Goal: Transaction & Acquisition: Obtain resource

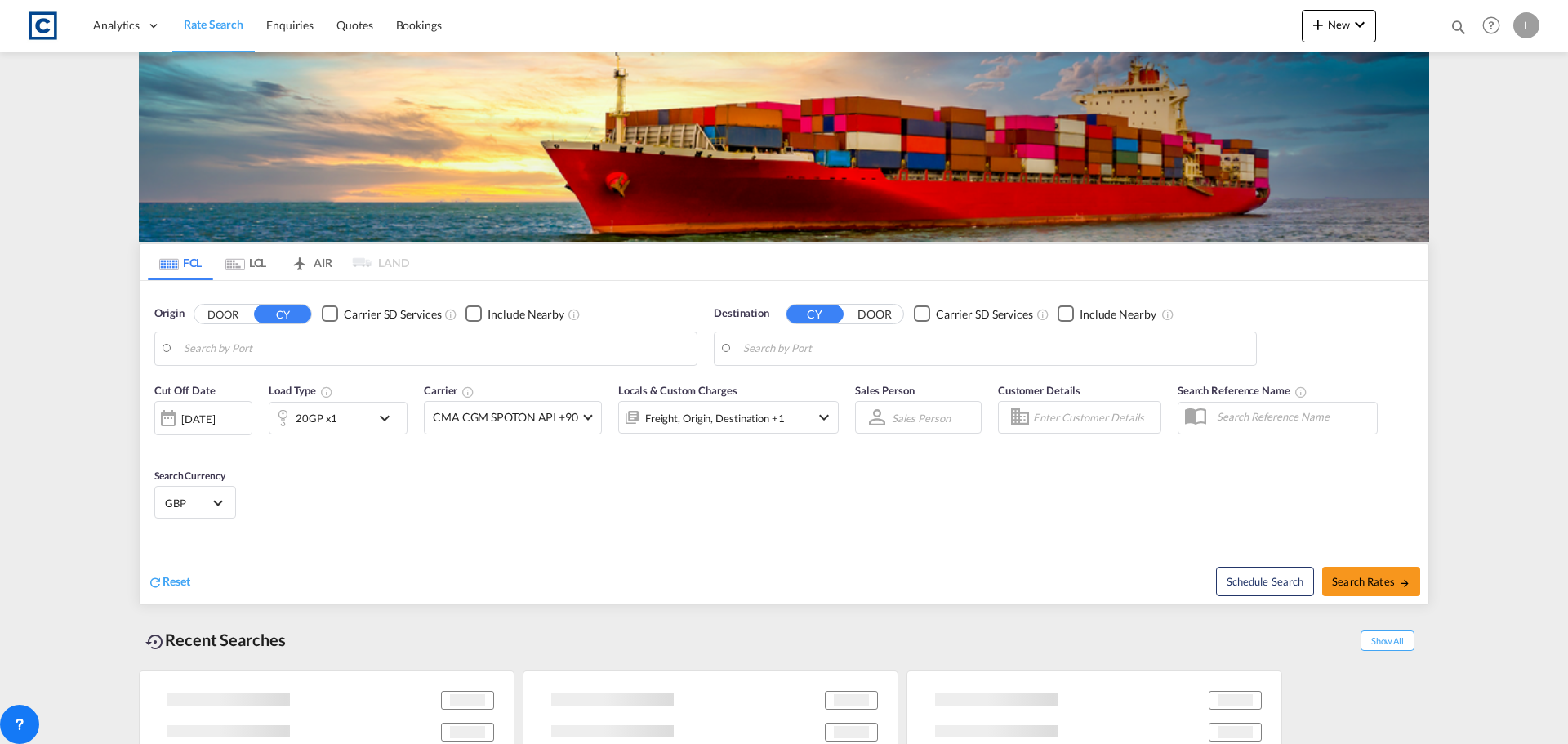
type input "GB-DA17, [GEOGRAPHIC_DATA]"
type input "Alexandria ([GEOGRAPHIC_DATA]), EGALY"
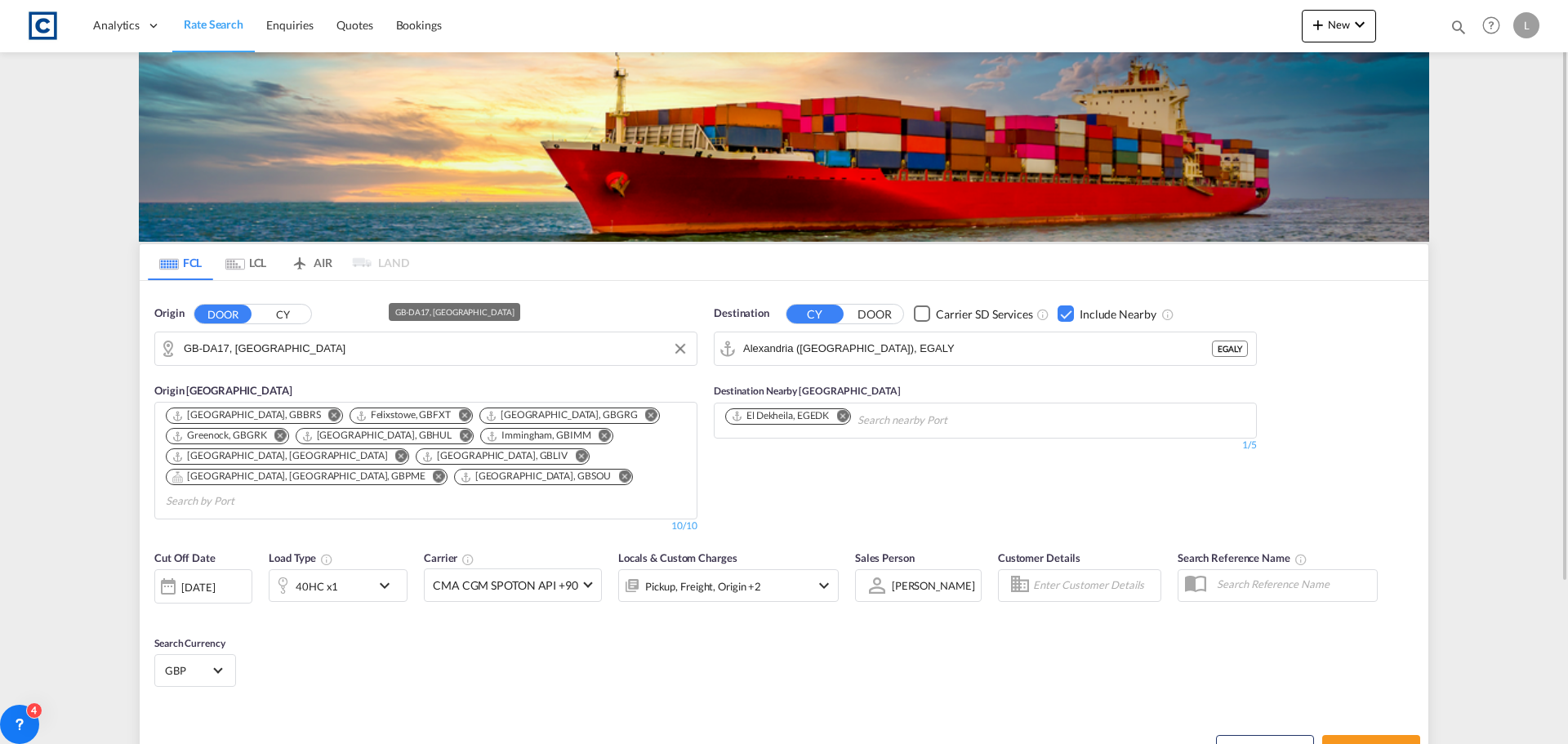
click at [311, 344] on input "GB-DA17, [GEOGRAPHIC_DATA]" at bounding box center [436, 349] width 505 height 25
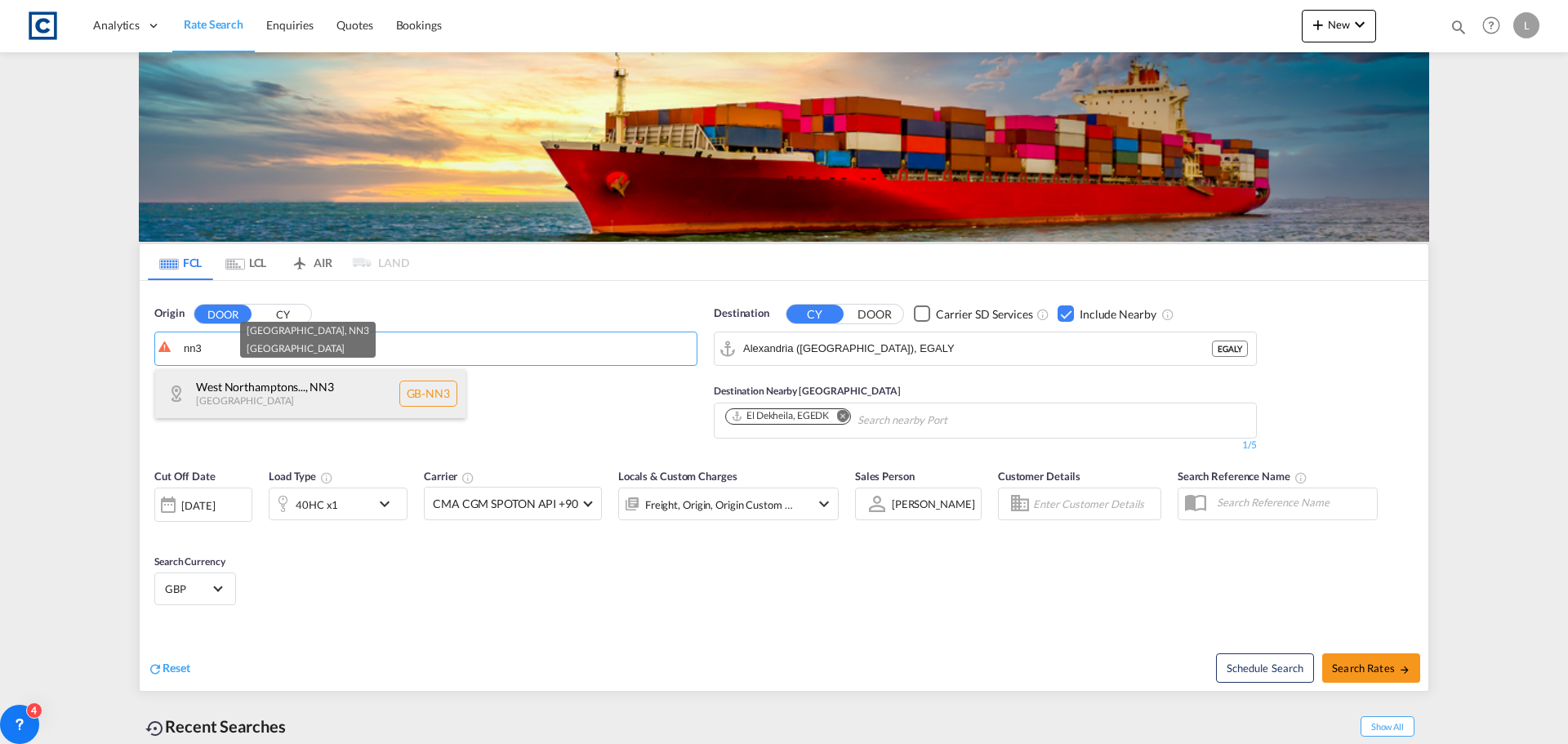
click at [251, 402] on div "West Northamptons... , NN3 [GEOGRAPHIC_DATA] [GEOGRAPHIC_DATA]-NN3" at bounding box center [310, 394] width 310 height 49
type input "GB-NN3, [GEOGRAPHIC_DATA]"
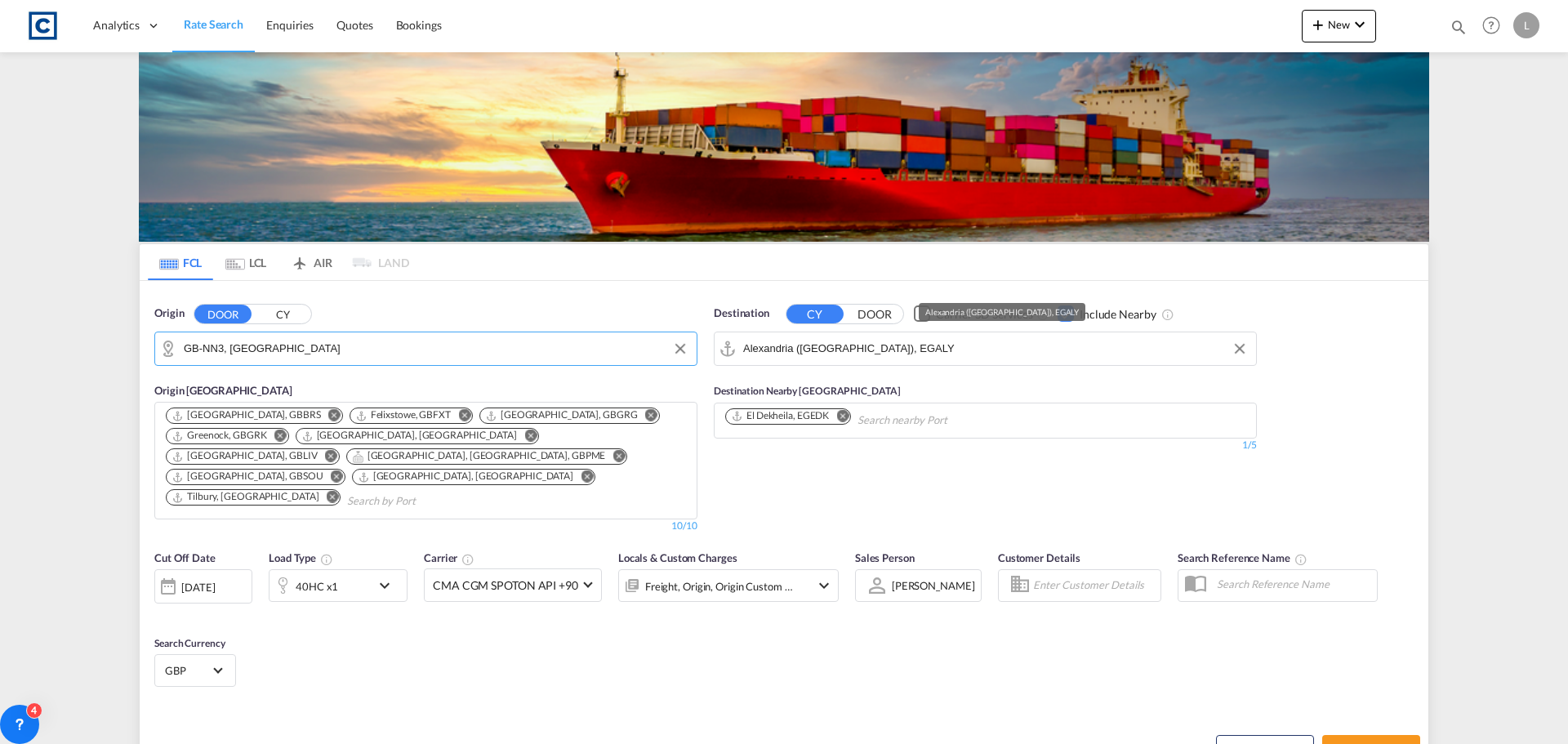
click at [966, 346] on input "Alexandria ([GEOGRAPHIC_DATA]), EGALY" at bounding box center [996, 349] width 505 height 25
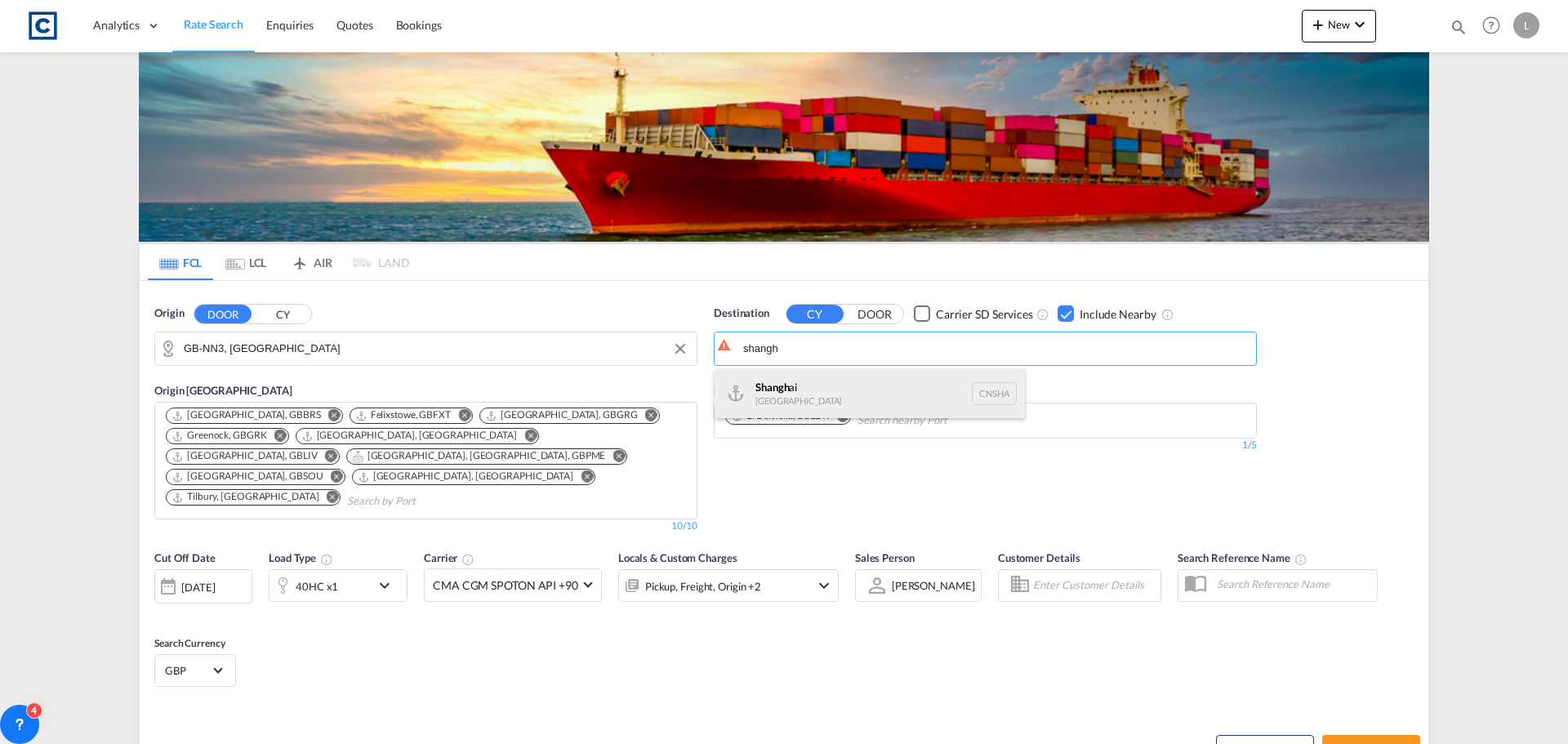
click at [767, 387] on div "Shangh ai China [GEOGRAPHIC_DATA]" at bounding box center [869, 394] width 310 height 49
type input "[GEOGRAPHIC_DATA], [GEOGRAPHIC_DATA]"
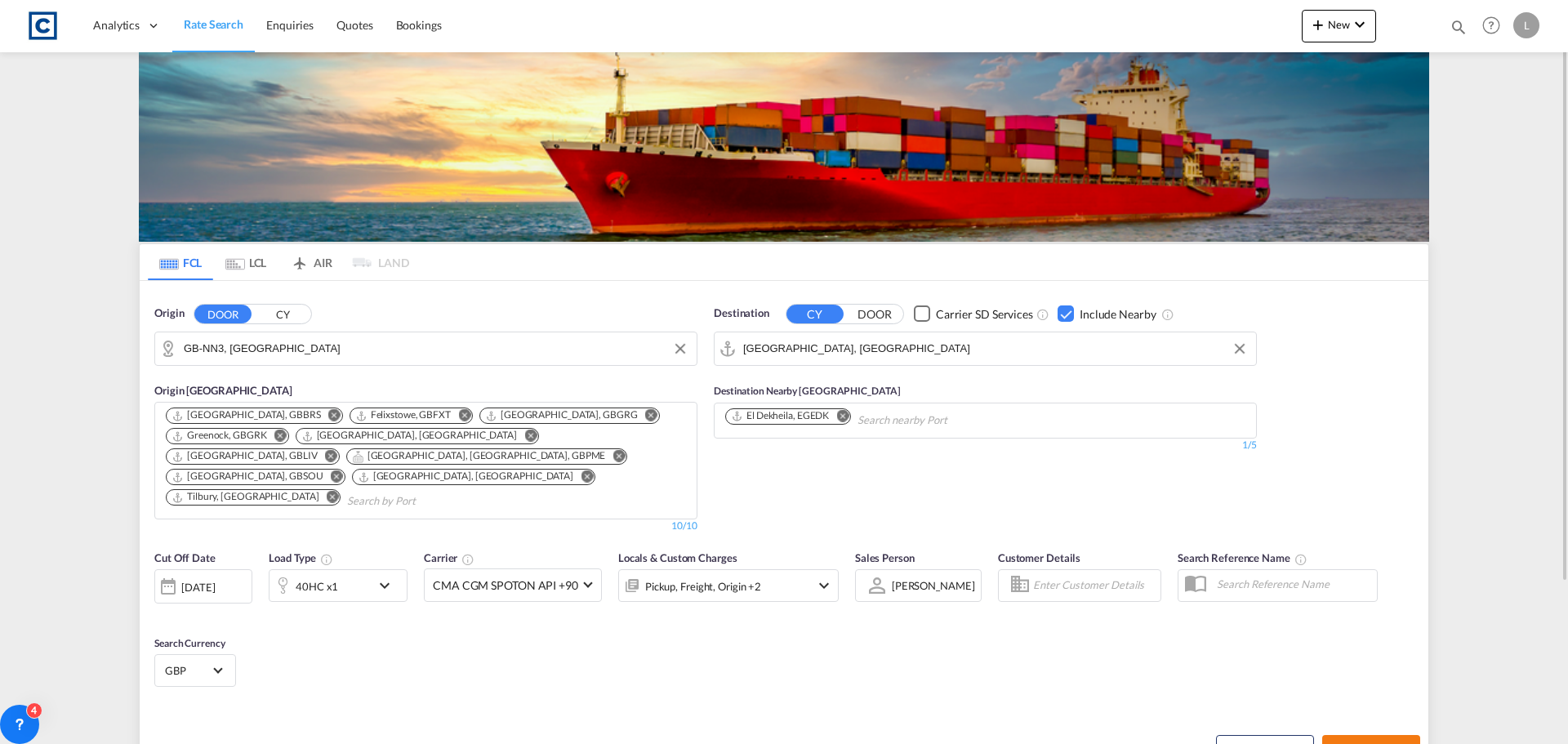
click at [1346, 743] on span "Search Rates" at bounding box center [1371, 749] width 78 height 13
type input "NN3 to CNSHA / [DATE]"
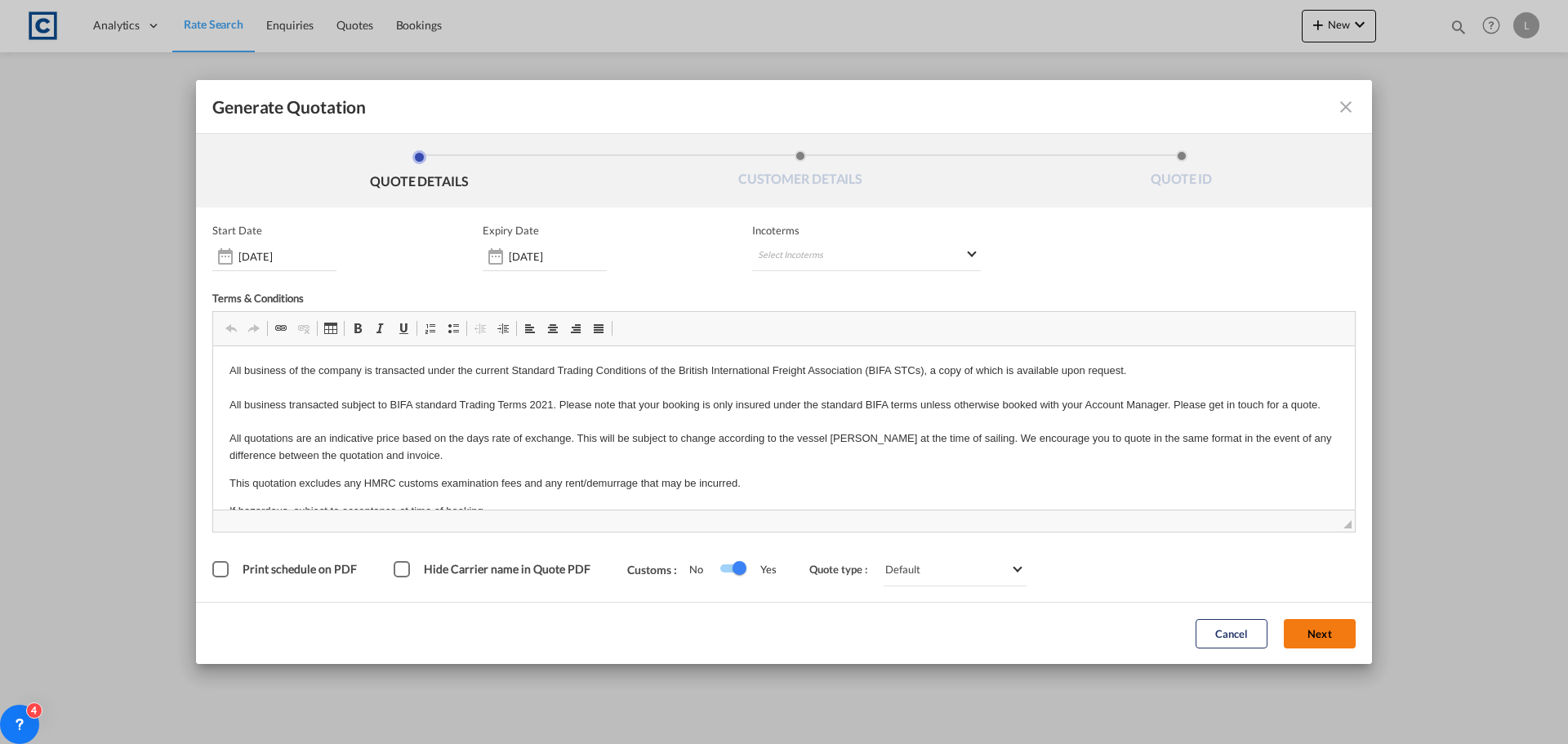
click at [1317, 628] on button "Next" at bounding box center [1320, 632] width 72 height 29
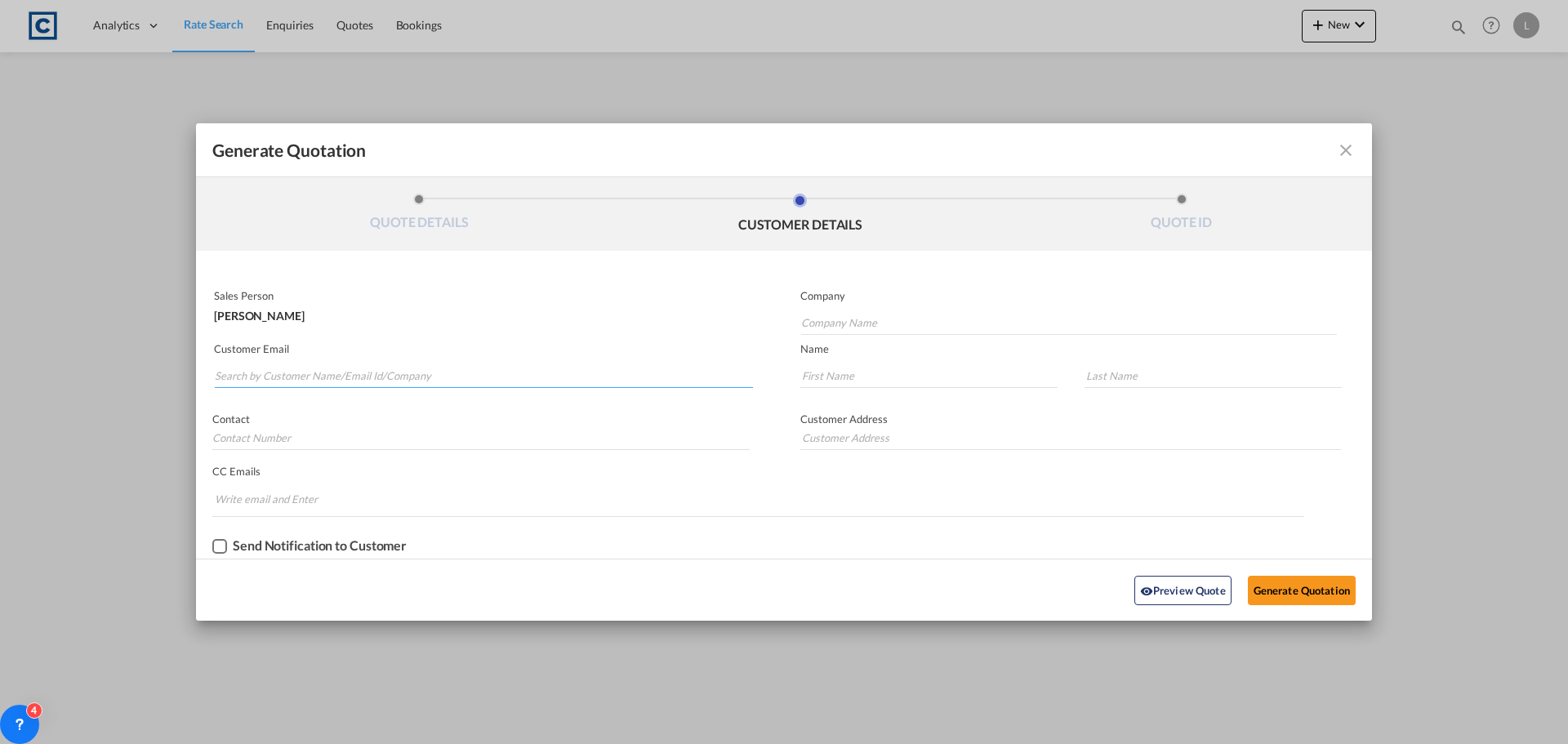
click at [237, 371] on input "Search by Customer Name/Email Id/Company" at bounding box center [483, 376] width 538 height 25
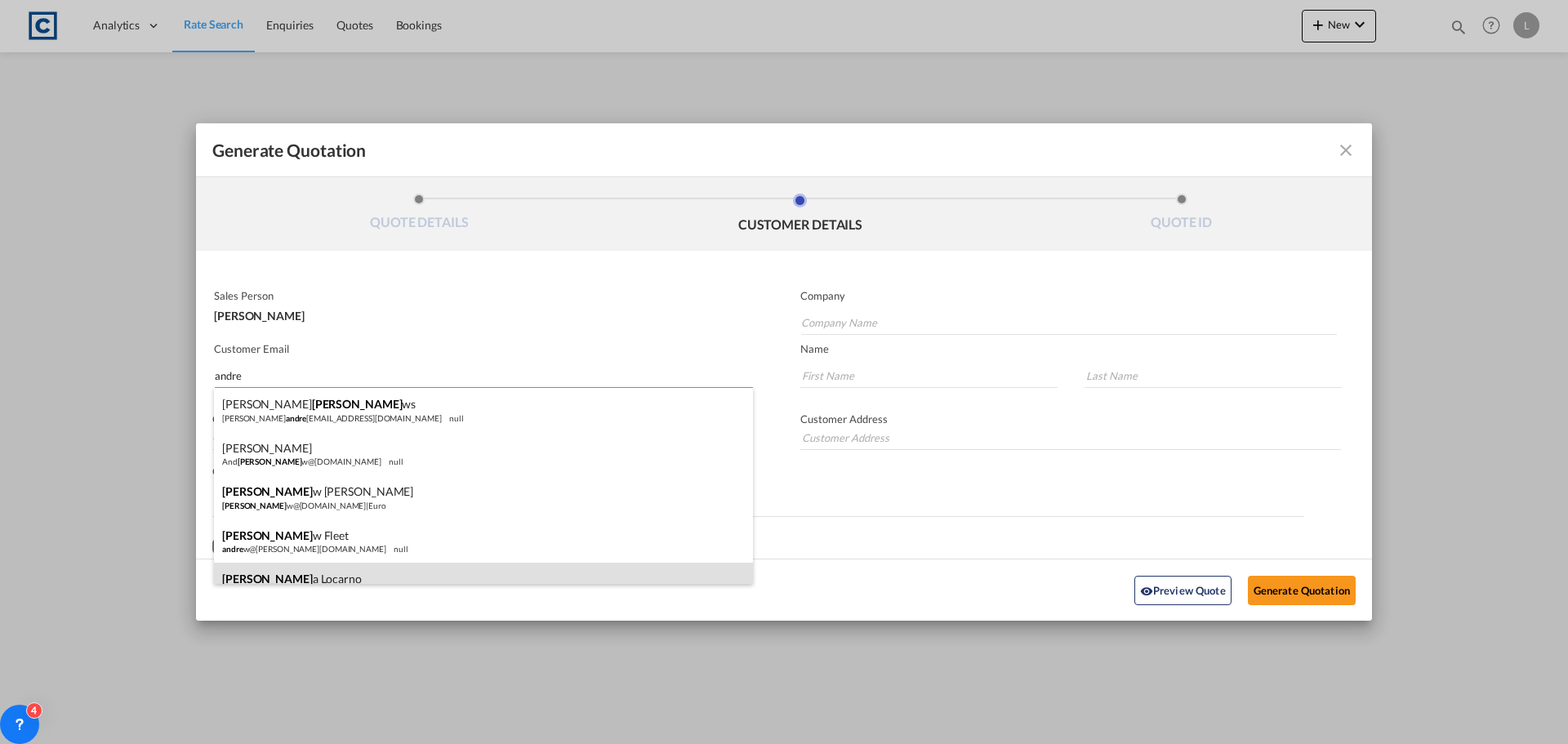
type input "andre"
click at [245, 567] on div "[PERSON_NAME] Andre [EMAIL_ADDRESS][PERSON_NAME][DOMAIN_NAME] | [PERSON_NAME] L…" at bounding box center [483, 584] width 539 height 44
type input "[PERSON_NAME] Logisitcs"
type input "[PERSON_NAME][EMAIL_ADDRESS][PERSON_NAME][DOMAIN_NAME]"
type input "[PERSON_NAME]"
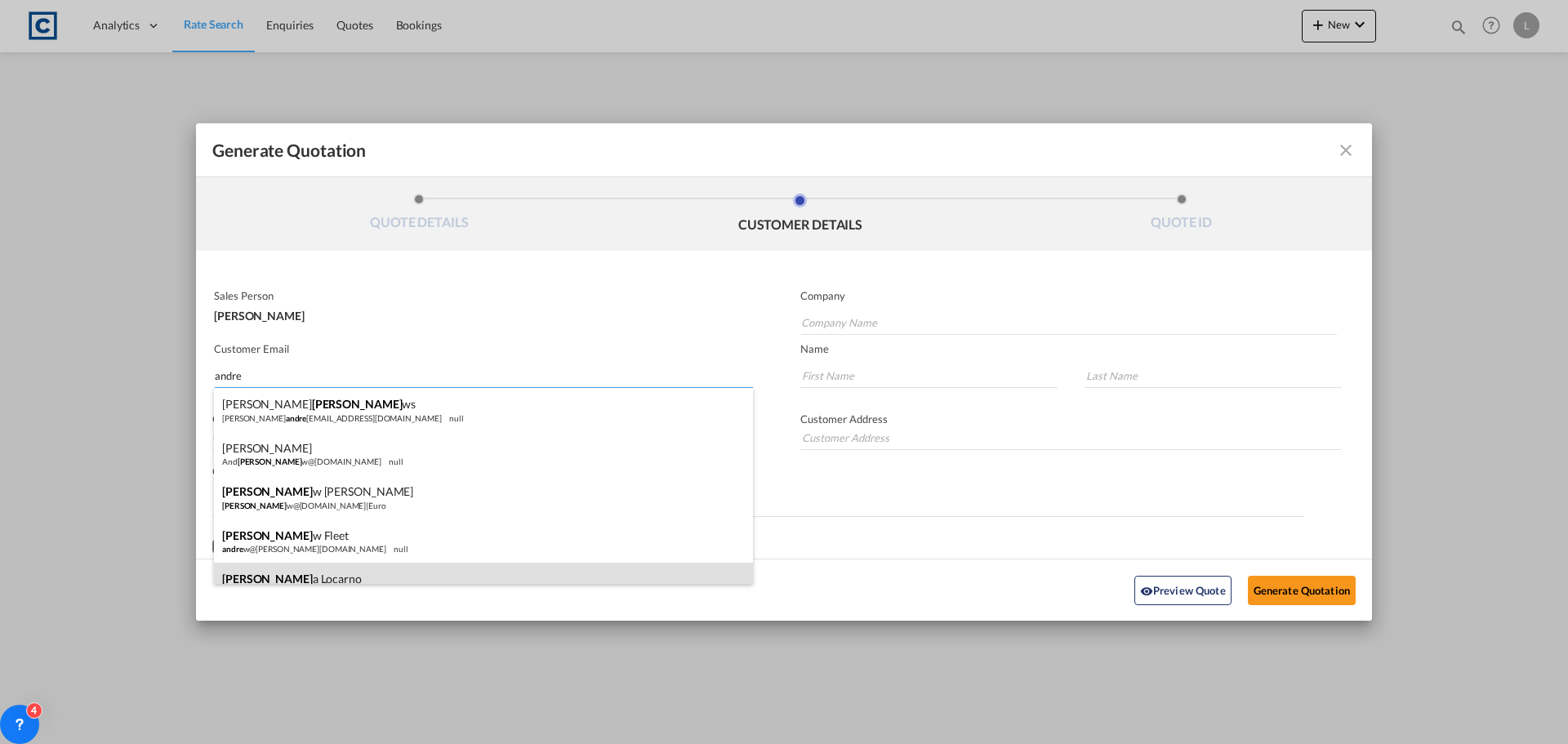
type input "Locarno"
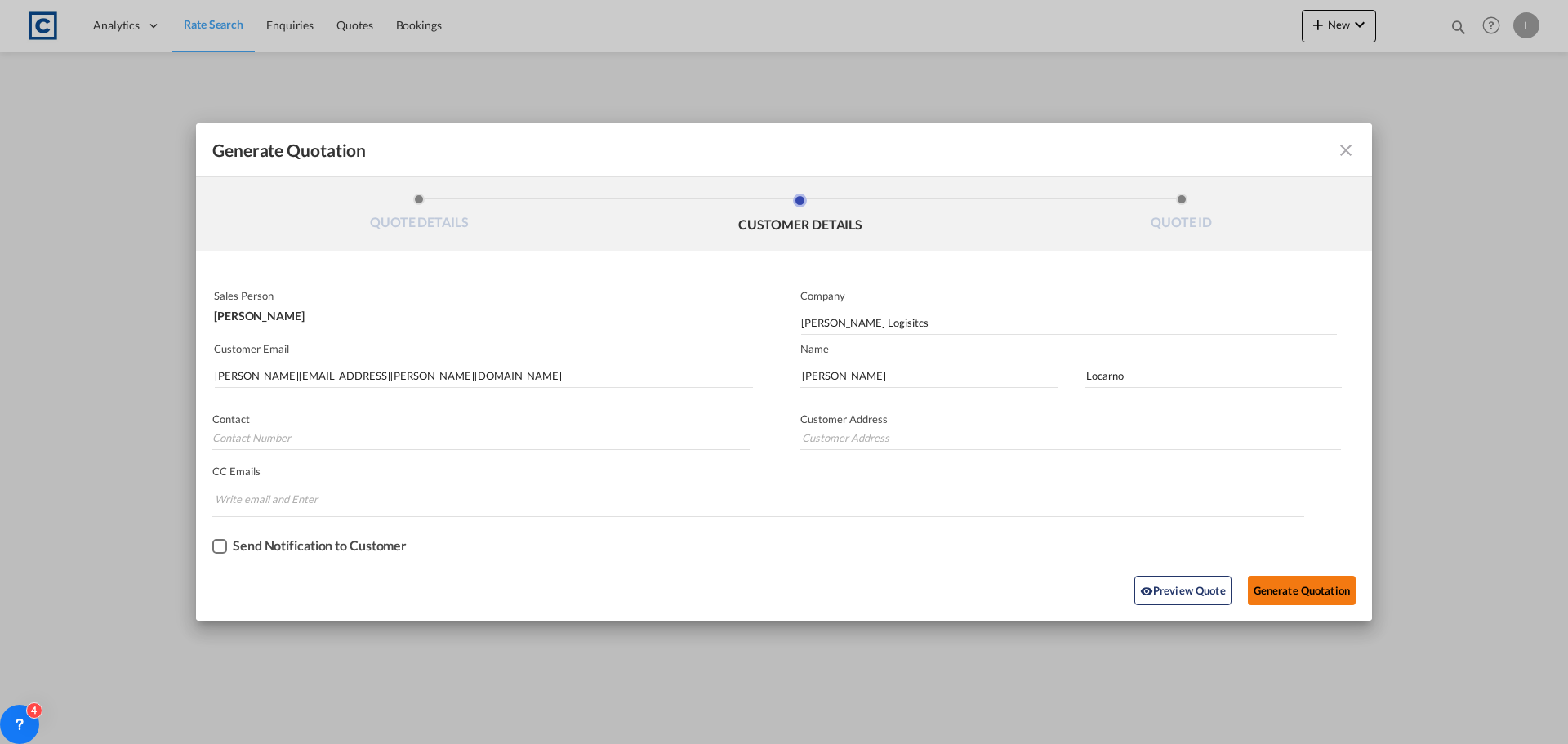
click at [1296, 587] on button "Generate Quotation" at bounding box center [1302, 589] width 108 height 29
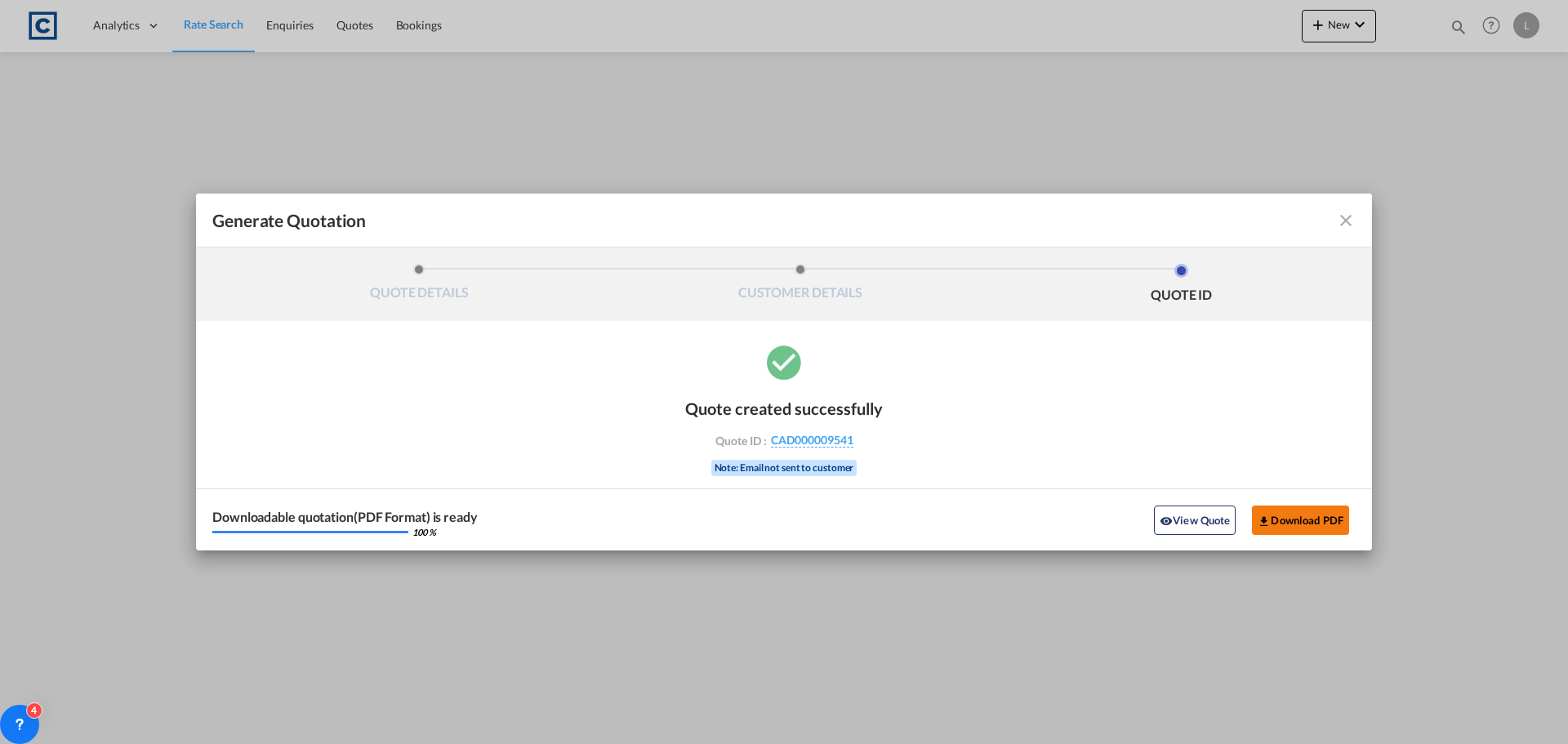
click at [1267, 513] on button "Download PDF" at bounding box center [1301, 519] width 98 height 29
click at [1350, 220] on md-icon "icon-close fg-AAA8AD cursor m-0" at bounding box center [1346, 220] width 19 height 19
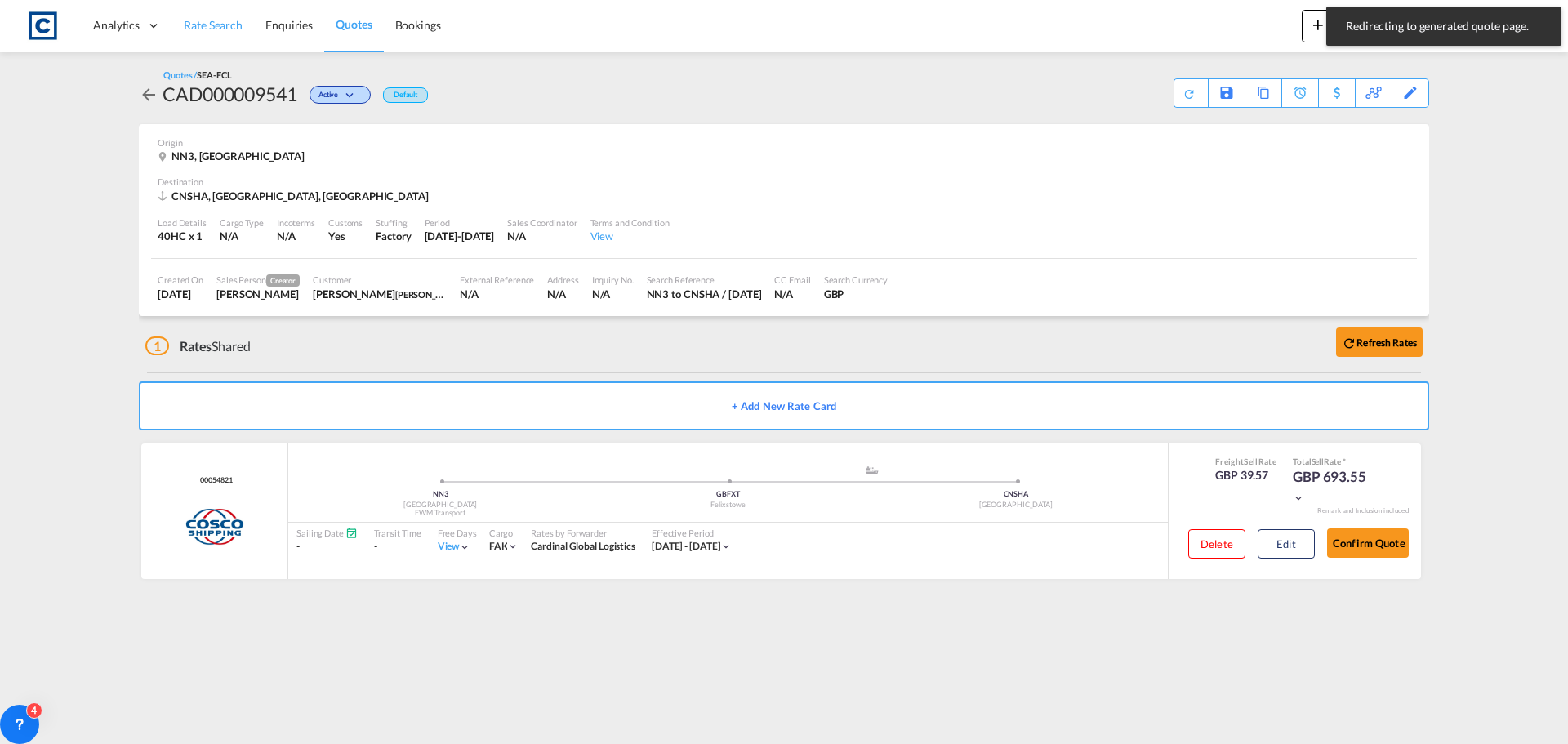
click at [202, 19] on span "Rate Search" at bounding box center [213, 25] width 59 height 14
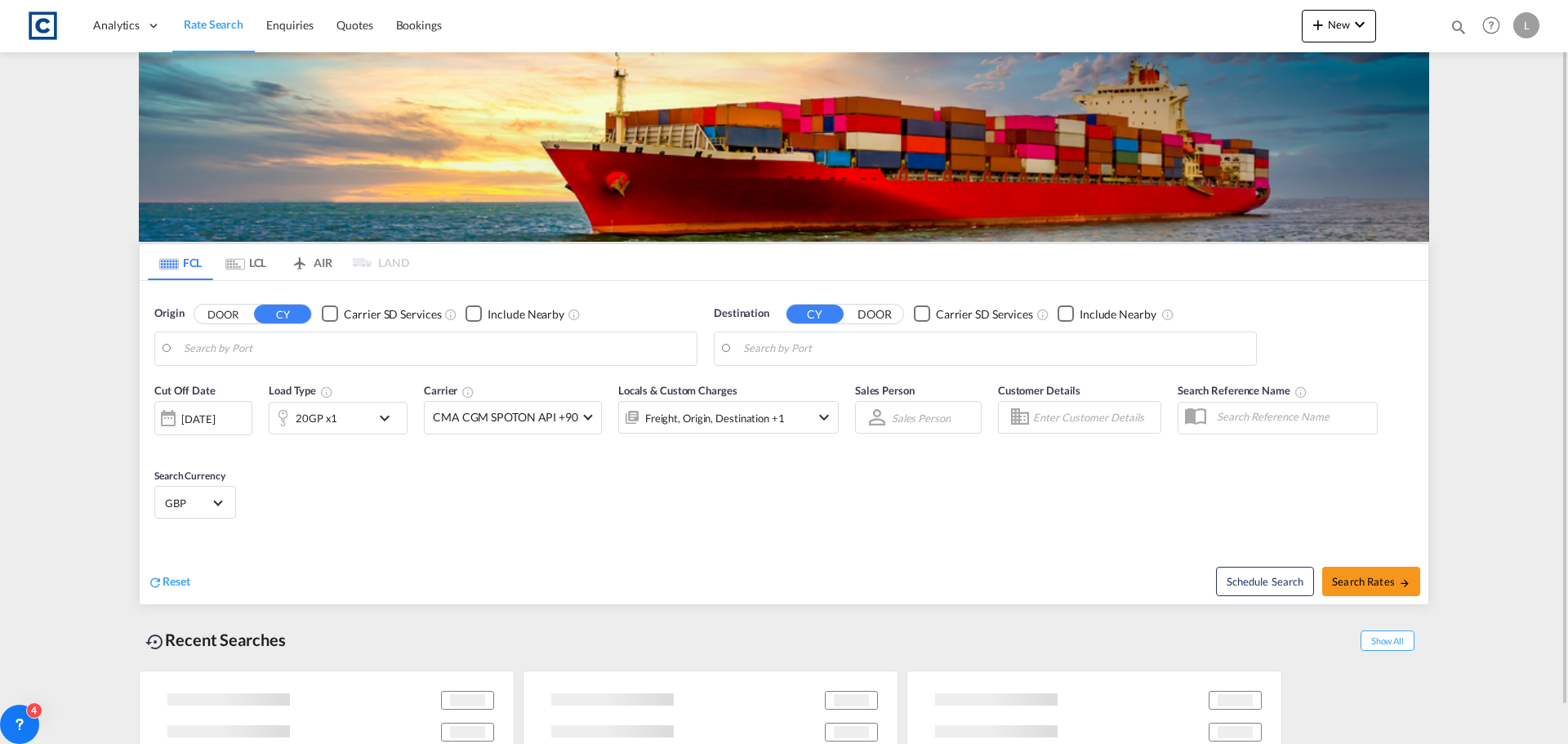
type input "GB-NN3, [GEOGRAPHIC_DATA]"
type input "[GEOGRAPHIC_DATA], [GEOGRAPHIC_DATA]"
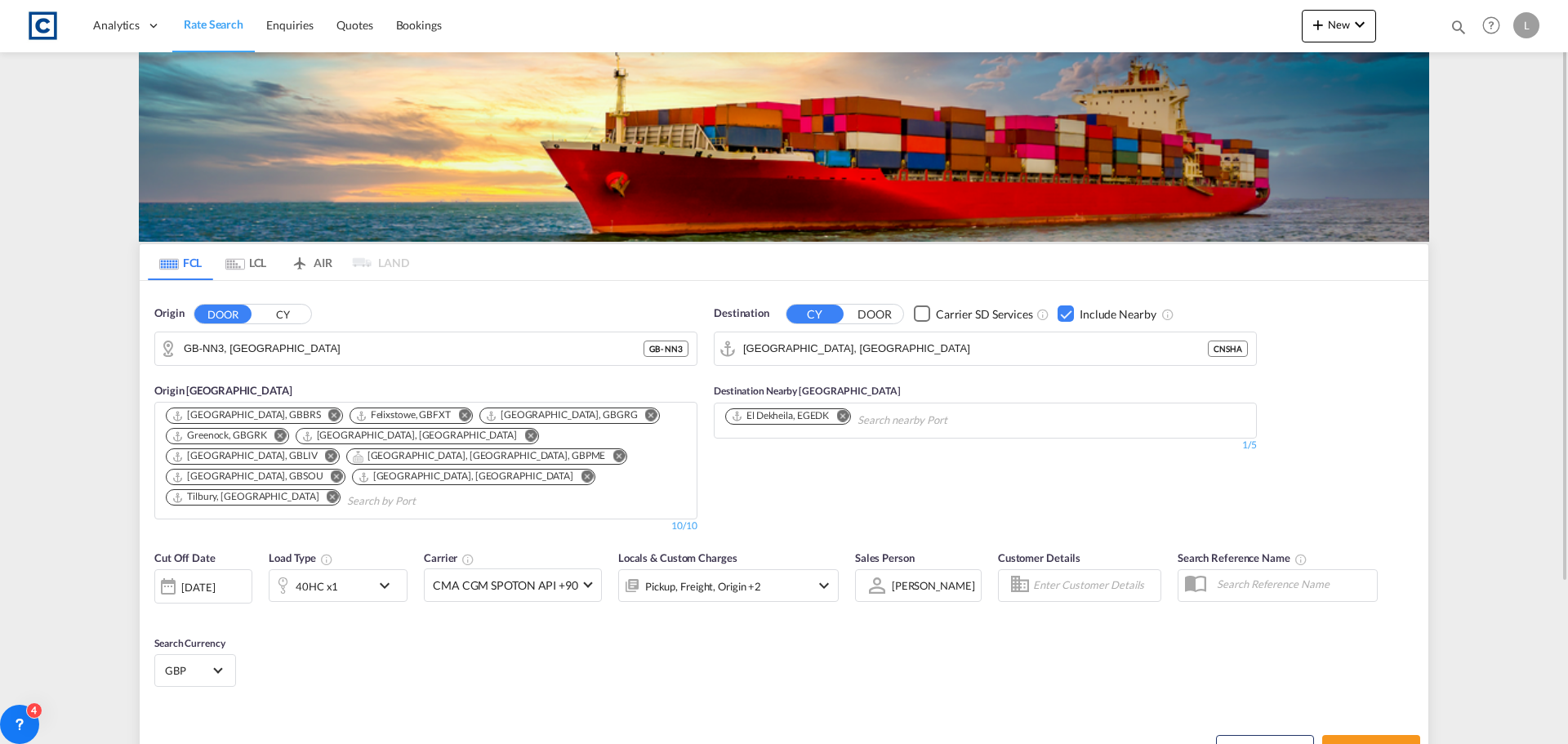
click at [277, 318] on button "CY" at bounding box center [282, 314] width 57 height 18
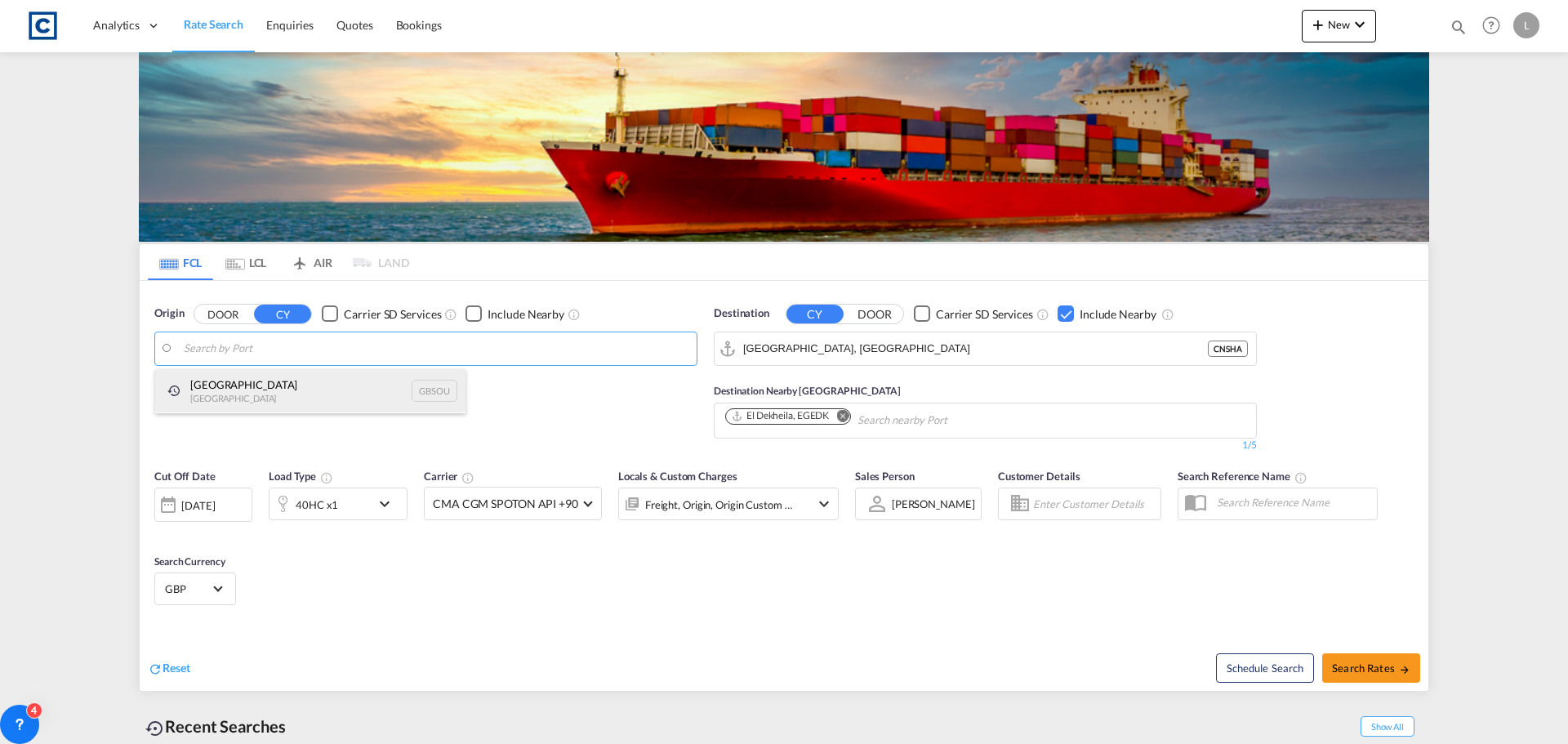
click at [228, 379] on div "[GEOGRAPHIC_DATA] [GEOGRAPHIC_DATA] GBSOU" at bounding box center [310, 391] width 310 height 44
type input "[GEOGRAPHIC_DATA], GBSOU"
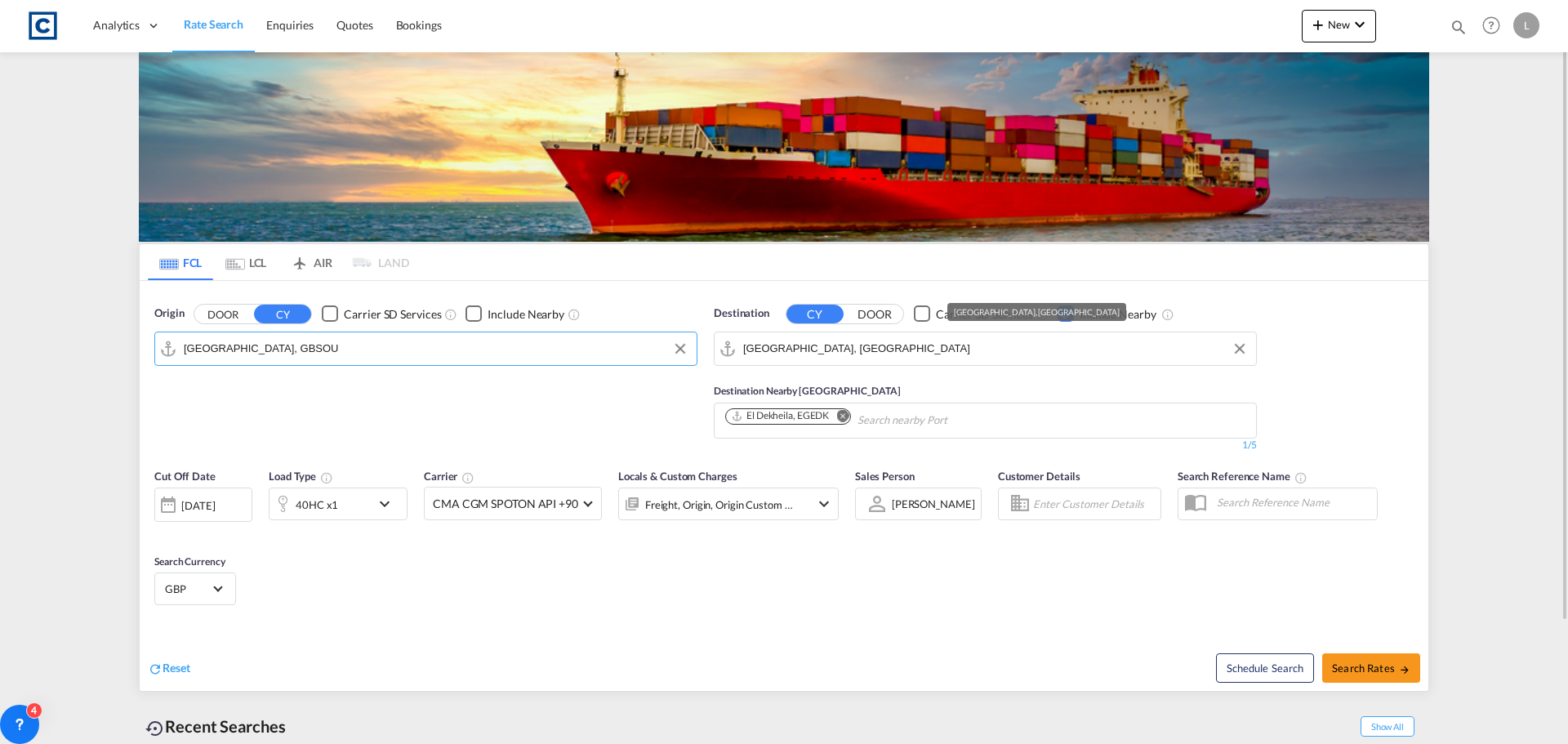
click at [885, 356] on input "[GEOGRAPHIC_DATA], [GEOGRAPHIC_DATA]" at bounding box center [996, 349] width 505 height 25
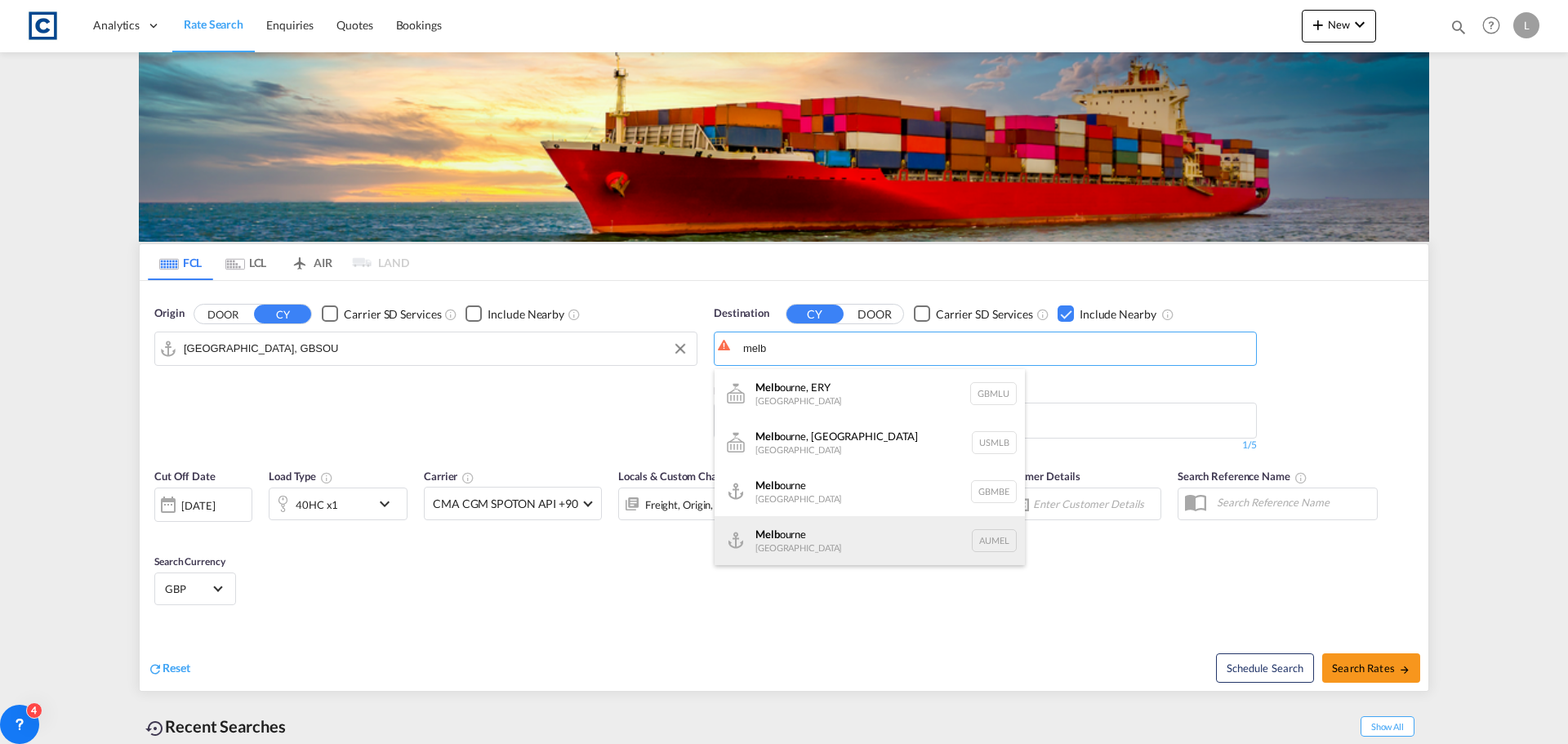
click at [751, 551] on div "Melb ourne [GEOGRAPHIC_DATA] AUMEL" at bounding box center [869, 540] width 310 height 49
type input "[GEOGRAPHIC_DATA], [GEOGRAPHIC_DATA]"
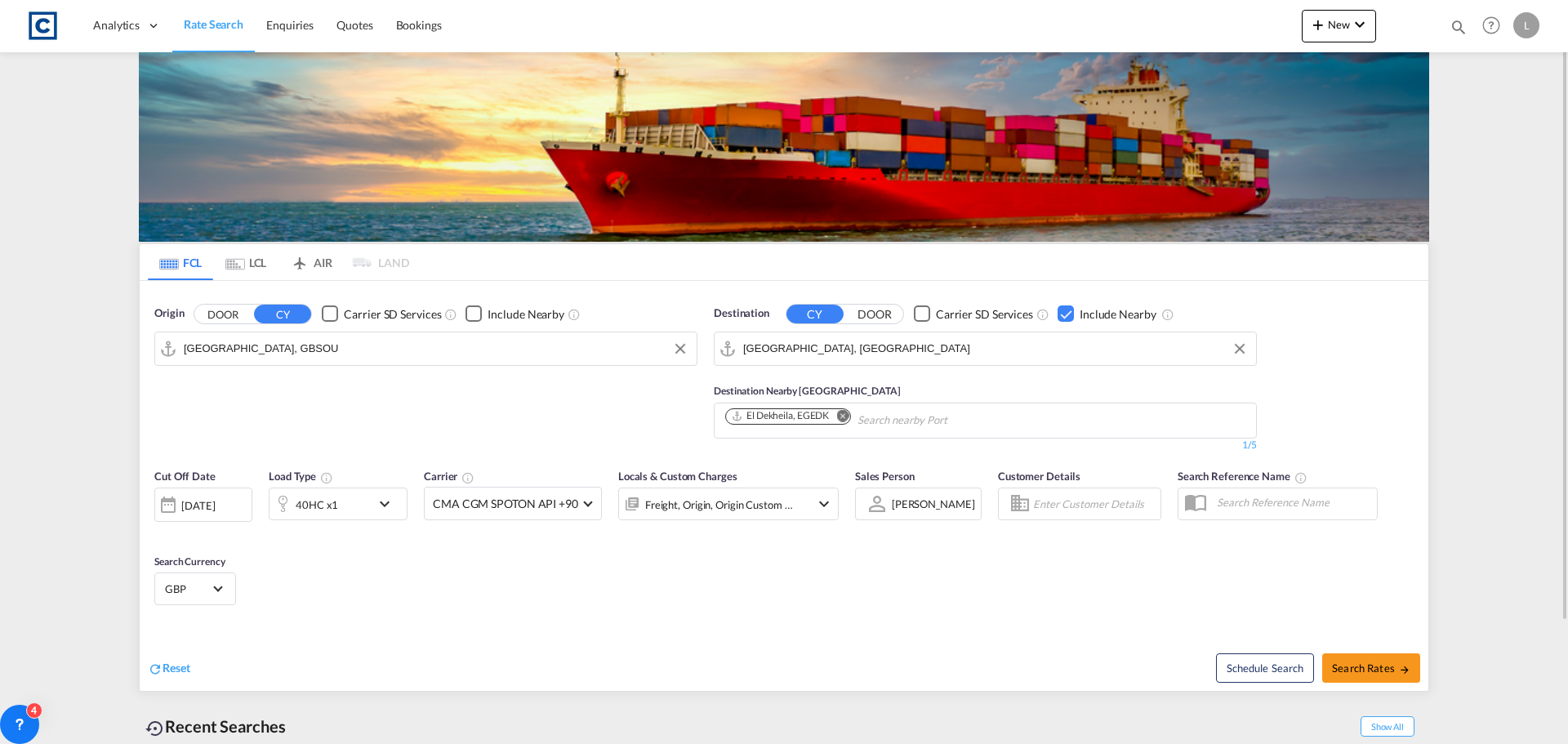
click at [1058, 314] on div "Checkbox No Ink" at bounding box center [1066, 314] width 17 height 17
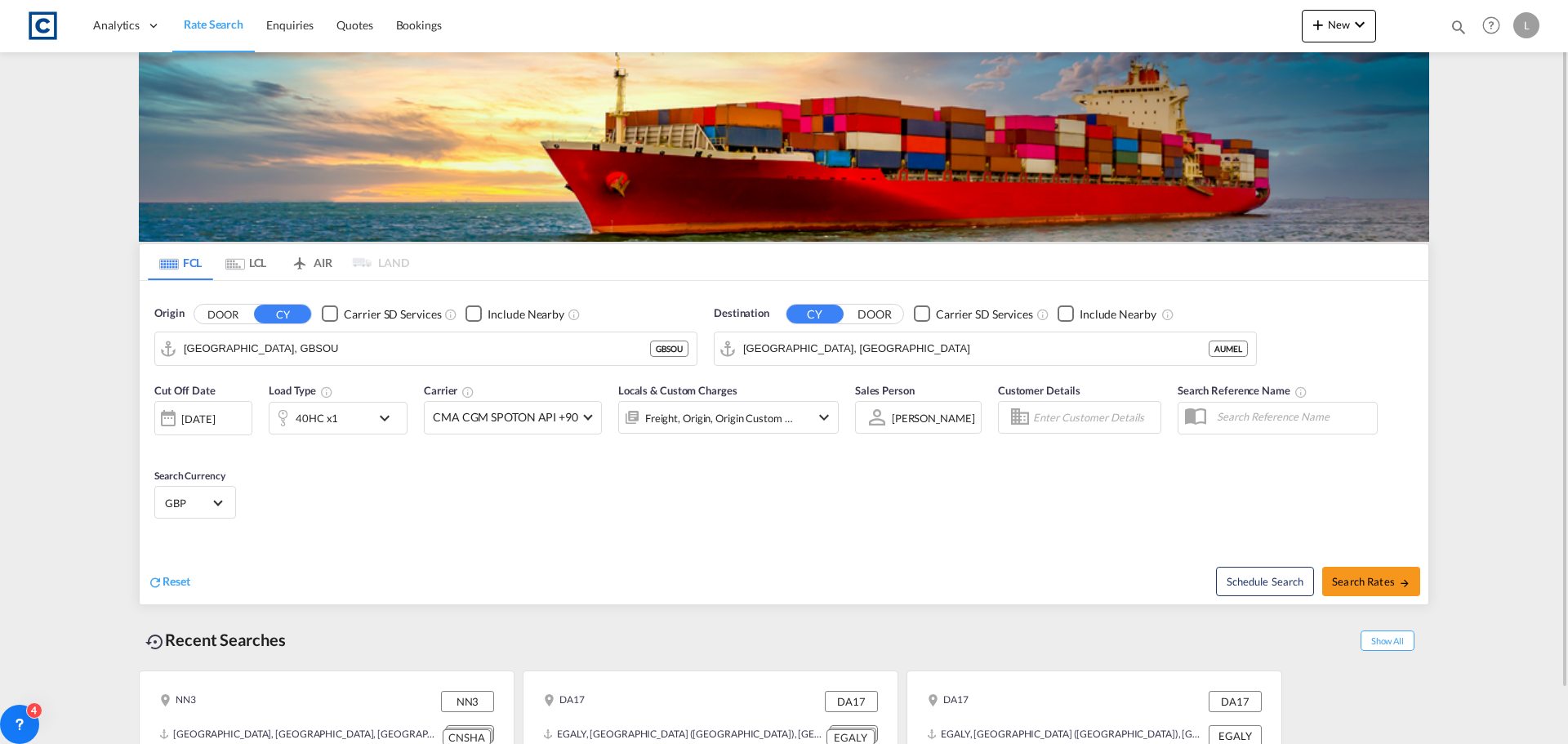
click at [323, 415] on div "40HC x1" at bounding box center [316, 418] width 42 height 23
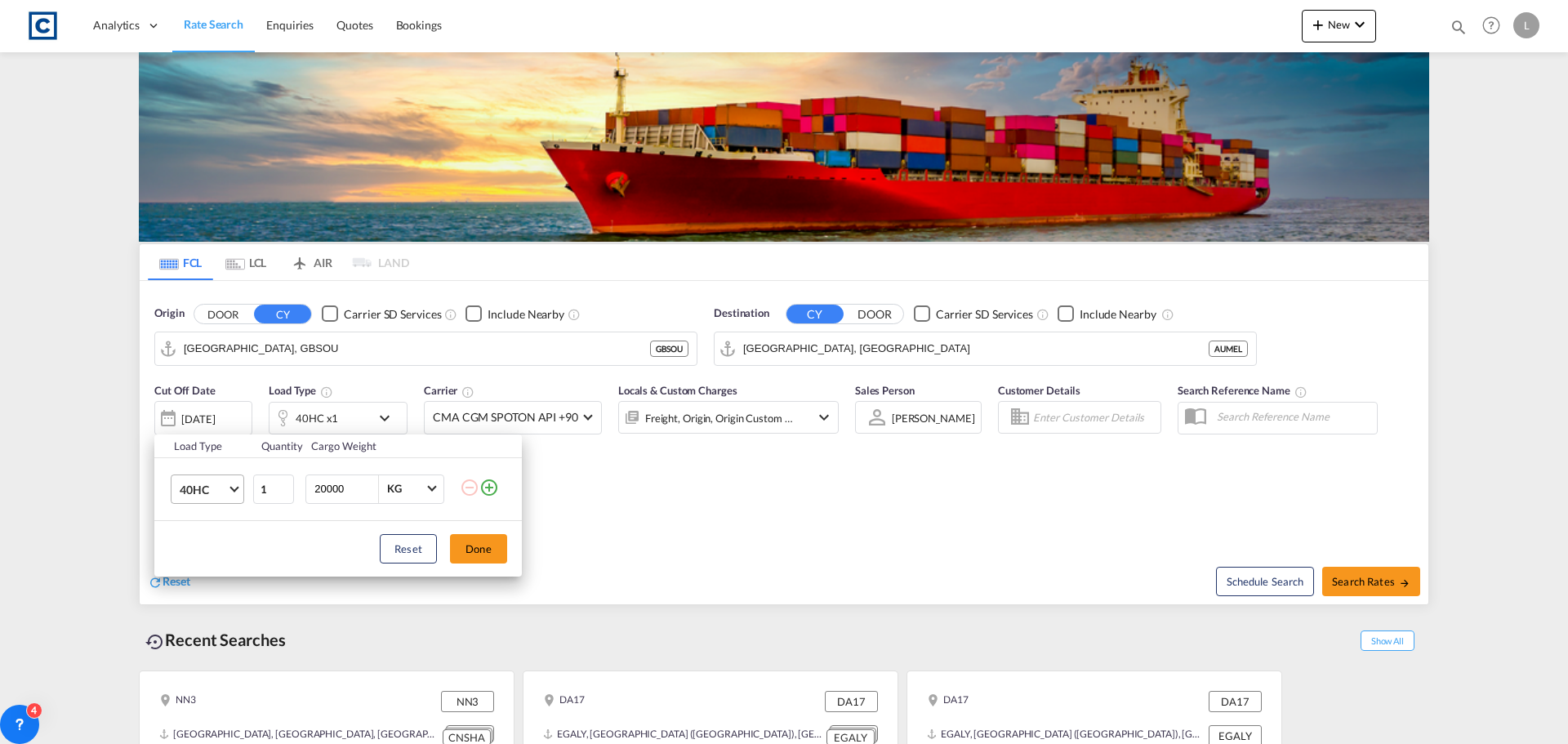
click at [177, 490] on md-select "40HC 20GP 40GP 40HC 45HC 20RE 40RE 40HR 20OT 40OT 20FR 40FR 40NR 20NR 45S 20TK …" at bounding box center [207, 488] width 74 height 29
click at [215, 401] on md-option "20GP" at bounding box center [222, 410] width 111 height 40
click at [494, 549] on button "Done" at bounding box center [478, 548] width 57 height 29
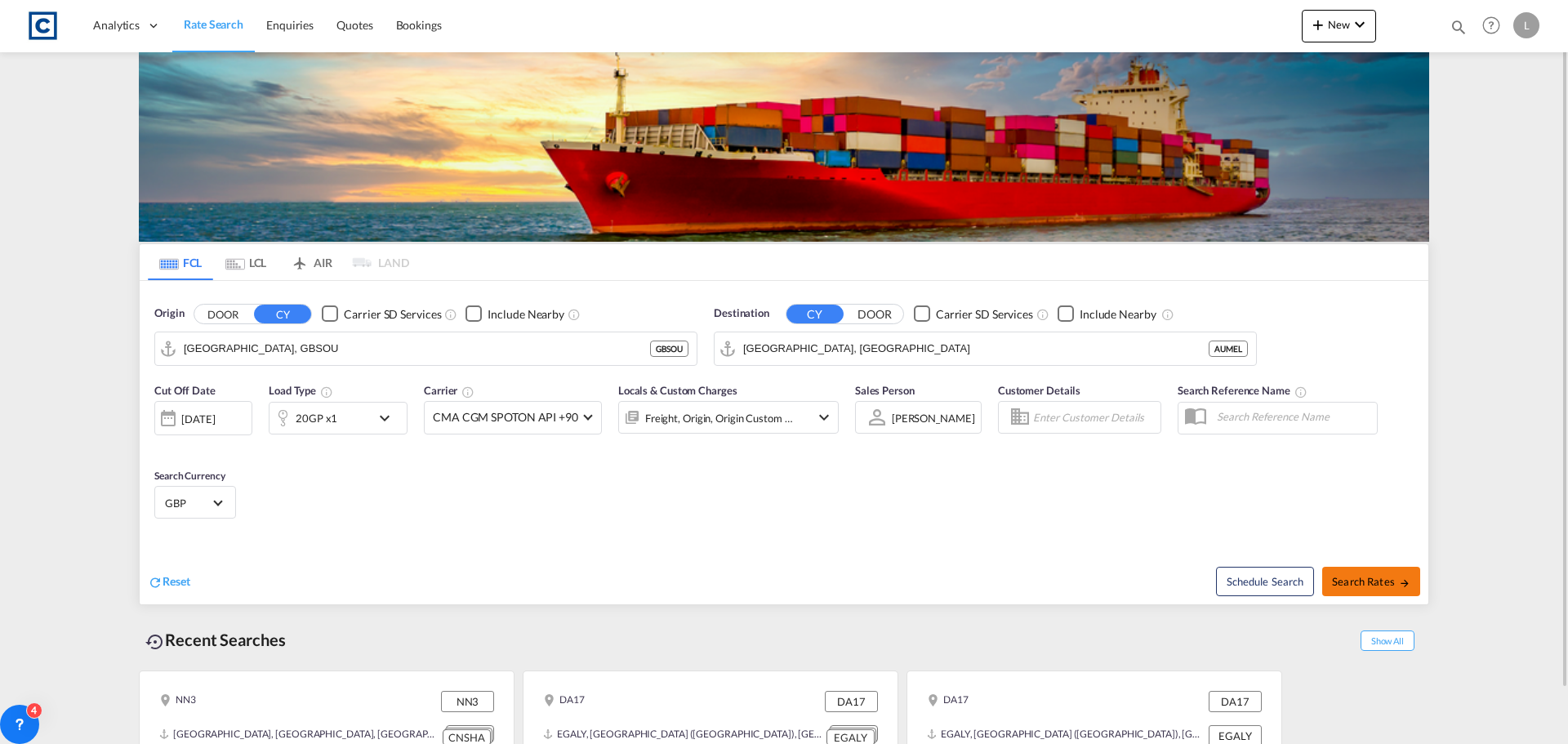
click at [1382, 575] on span "Search Rates" at bounding box center [1371, 581] width 78 height 13
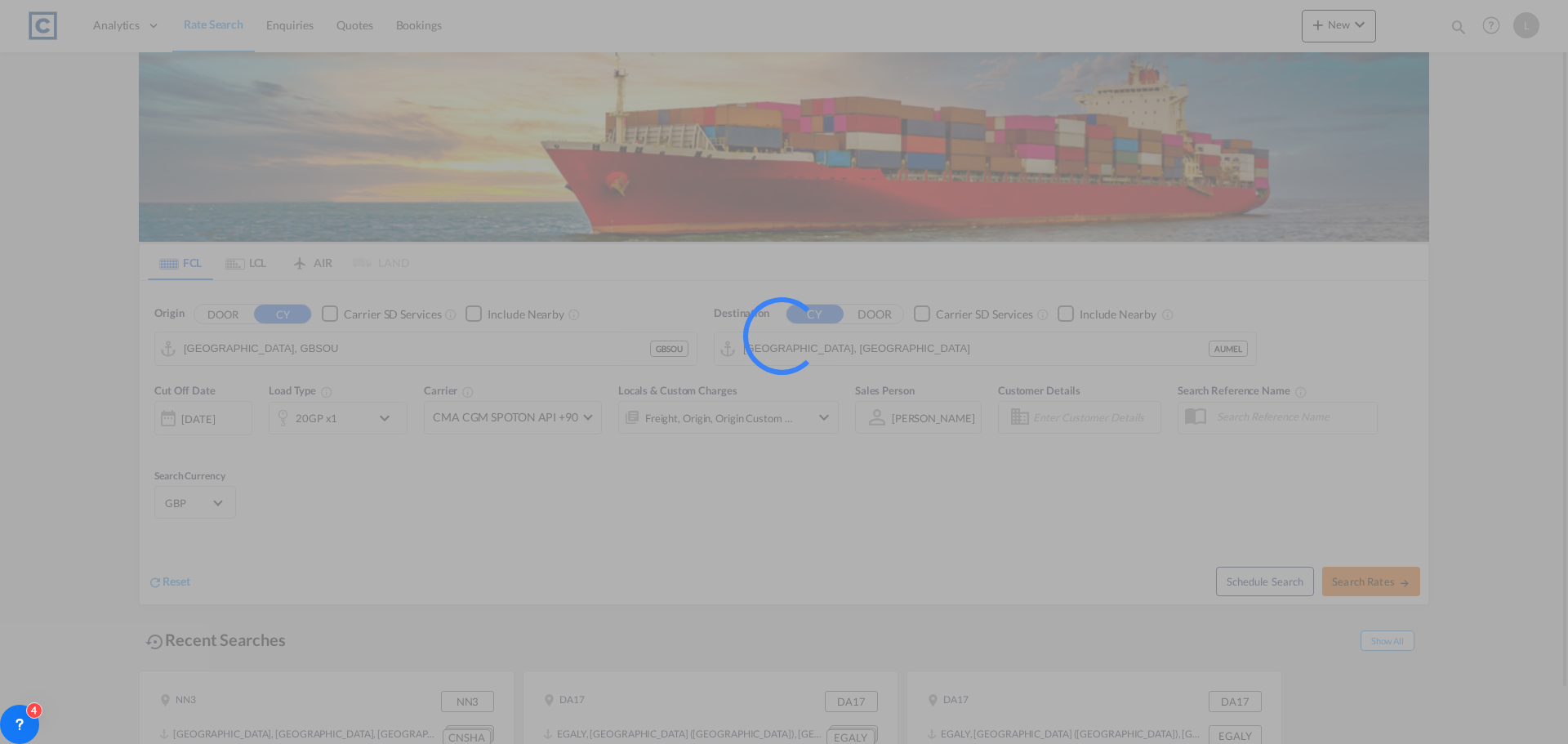
type input "GBSOU to AUMEL / [DATE]"
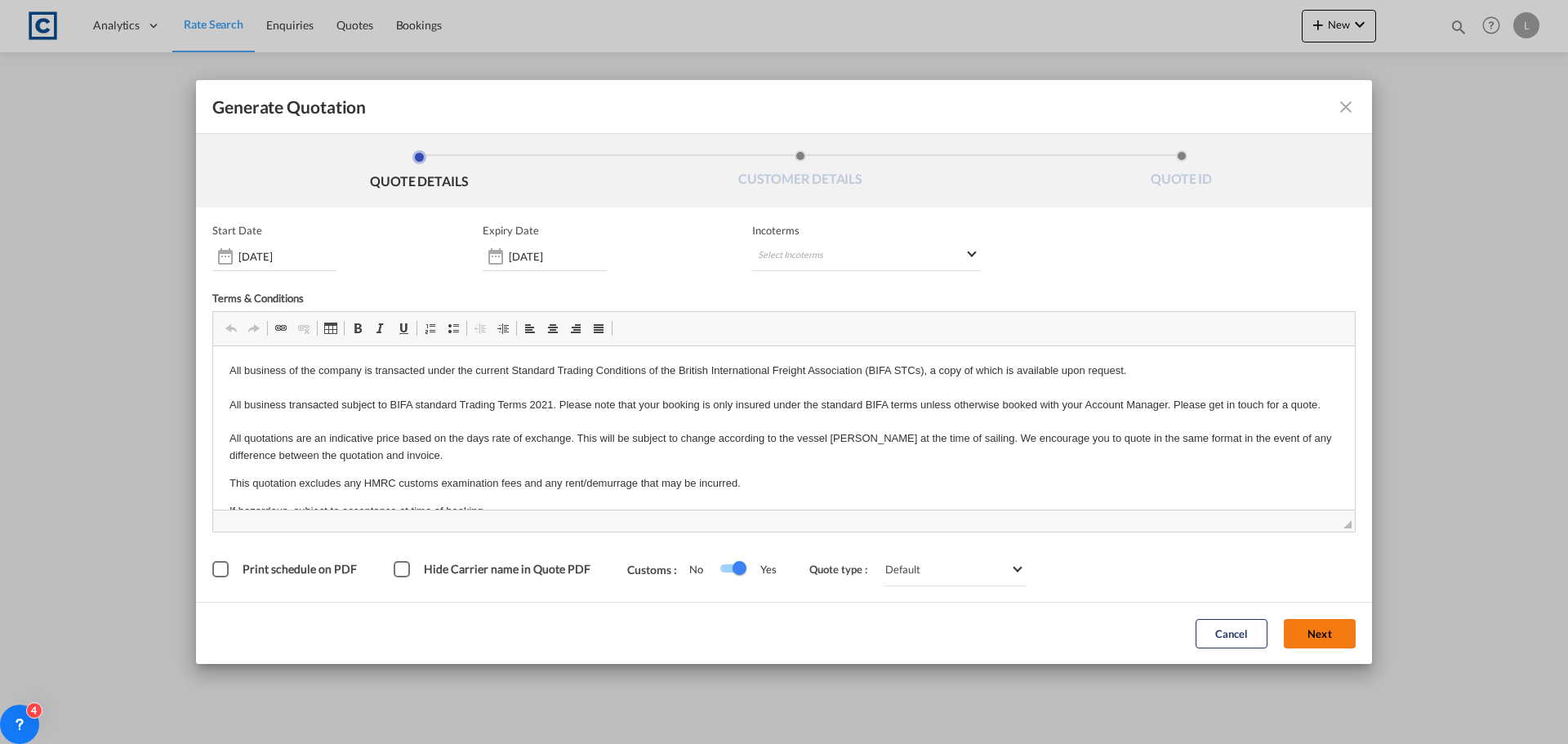
click at [1316, 620] on button "Next" at bounding box center [1320, 632] width 72 height 29
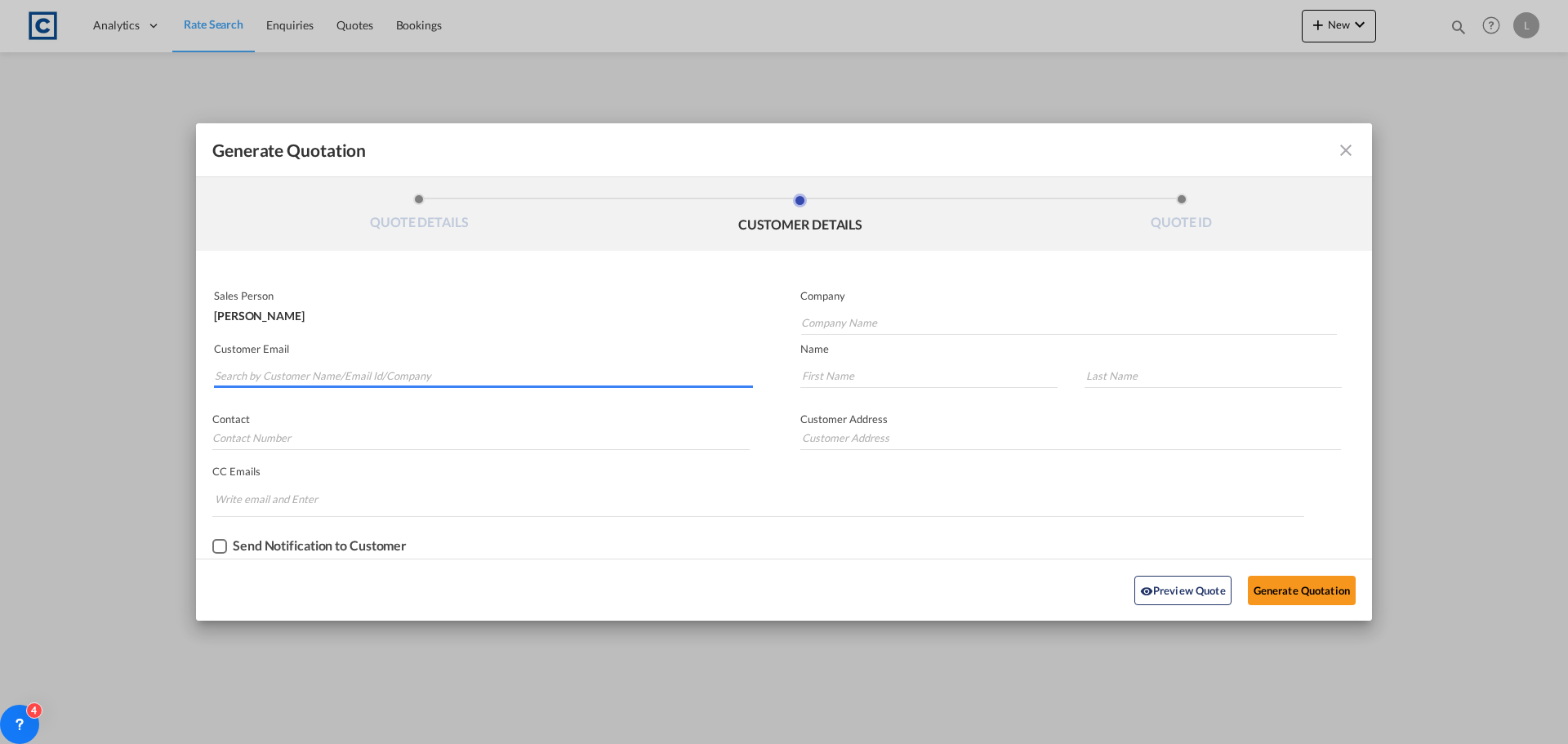
click at [218, 372] on input "Search by Customer Name/Email Id/Company" at bounding box center [483, 376] width 538 height 25
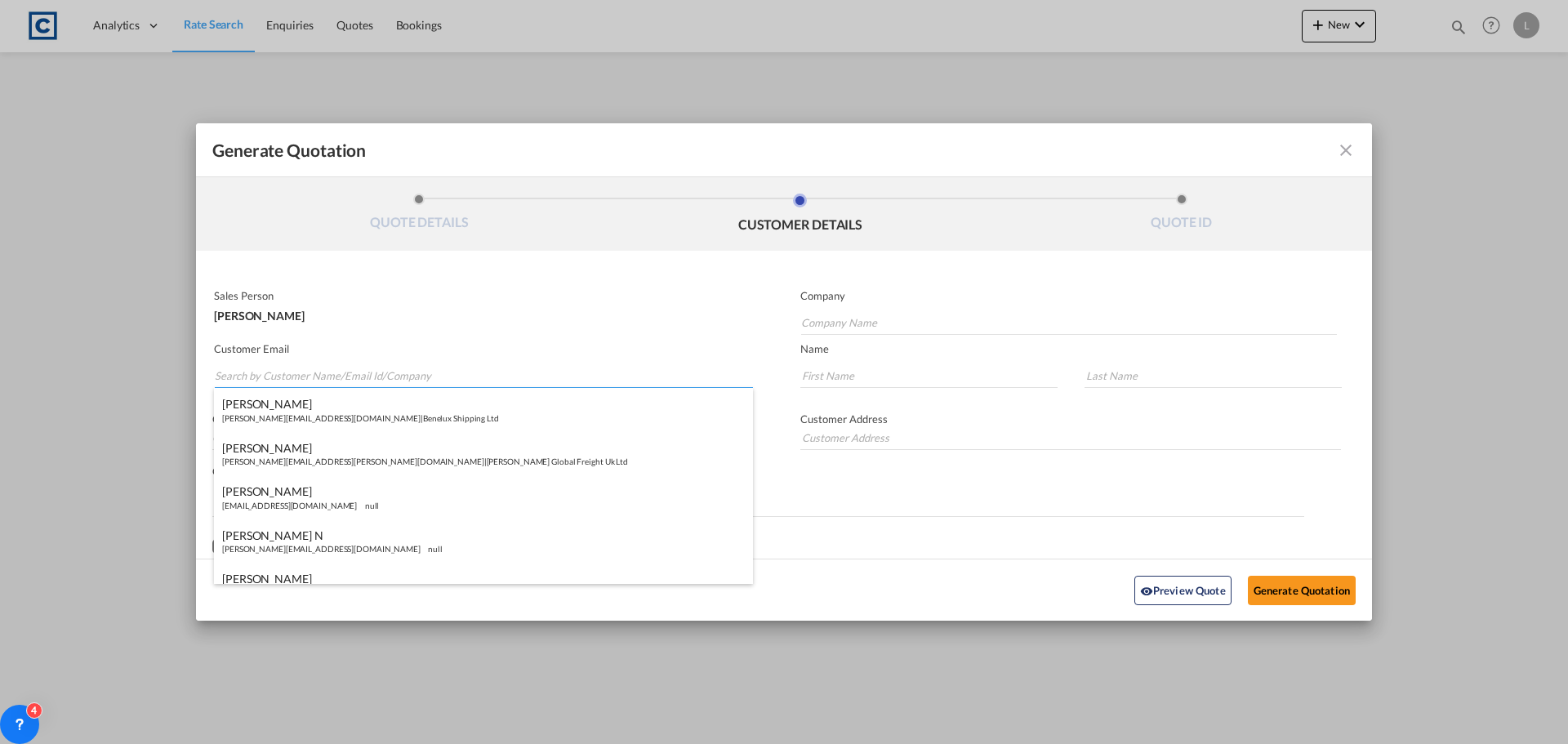
paste input "[PERSON_NAME] <[PERSON_NAME][EMAIL_ADDRESS][PERSON_NAME][DOMAIN_NAME]>"
drag, startPoint x: 282, startPoint y: 376, endPoint x: 283, endPoint y: 339, distance: 37.0
click at [283, 374] on input "[PERSON_NAME] <[PERSON_NAME][EMAIL_ADDRESS][PERSON_NAME][DOMAIN_NAME]>" at bounding box center [483, 376] width 538 height 25
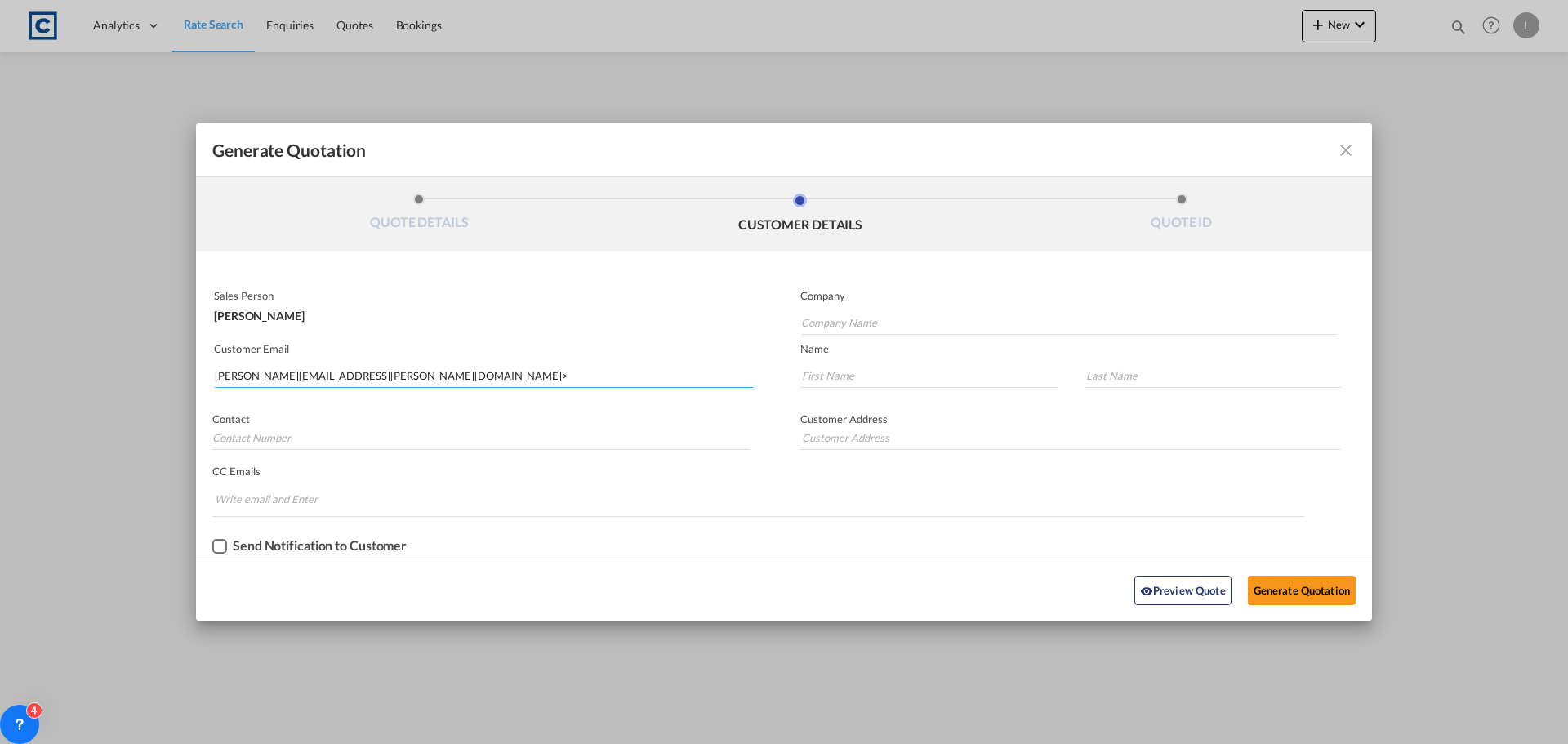
click at [371, 375] on input "[PERSON_NAME][EMAIL_ADDRESS][PERSON_NAME][DOMAIN_NAME]>" at bounding box center [483, 376] width 538 height 25
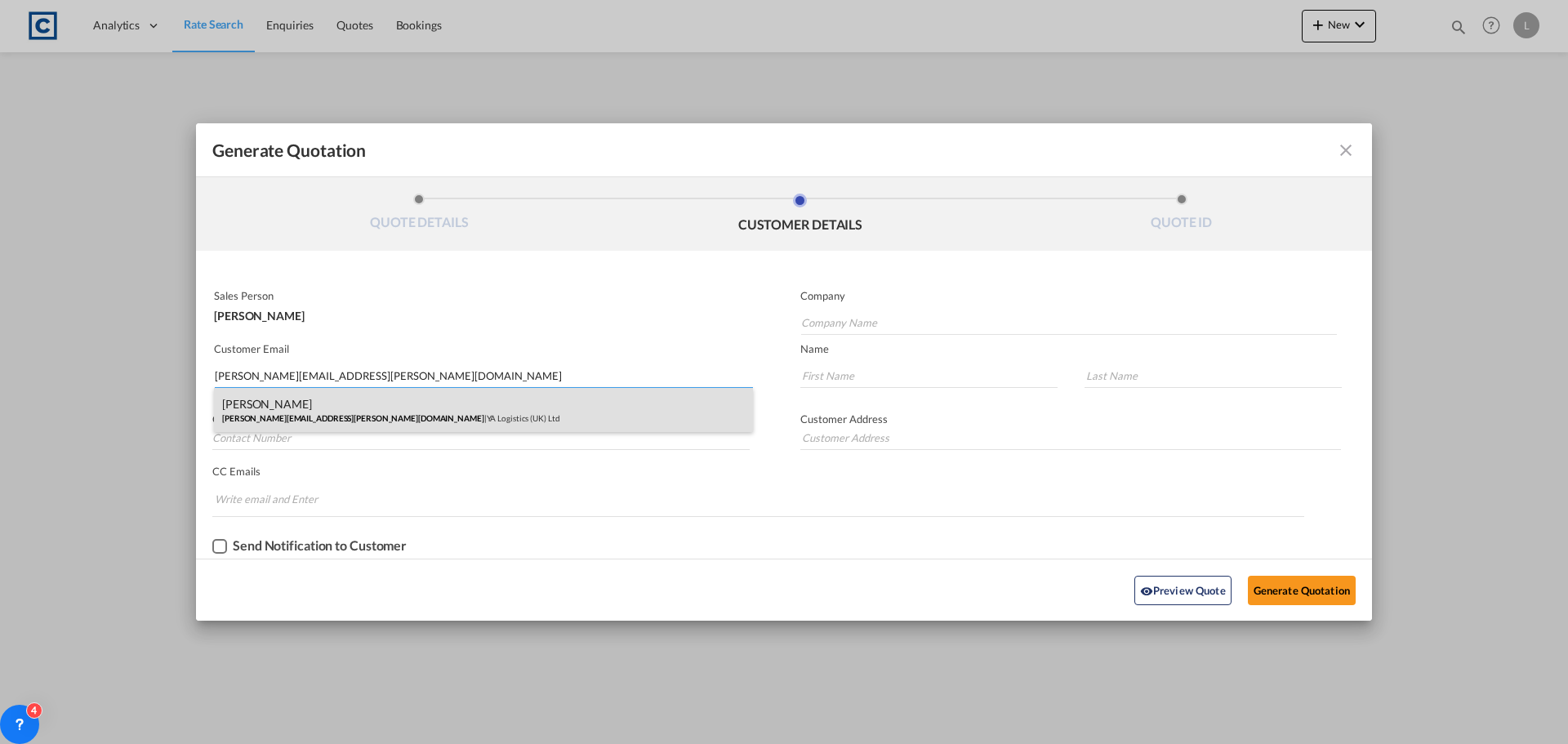
type input "[PERSON_NAME][EMAIL_ADDRESS][PERSON_NAME][DOMAIN_NAME]"
click at [319, 399] on div "Martin Ward [EMAIL_ADDRESS][PERSON_NAME][DOMAIN_NAME] | YA Logistics ([GEOGRAPH…" at bounding box center [483, 409] width 539 height 44
type input "YA Logistics (UK) Ltd"
type input "[PERSON_NAME]"
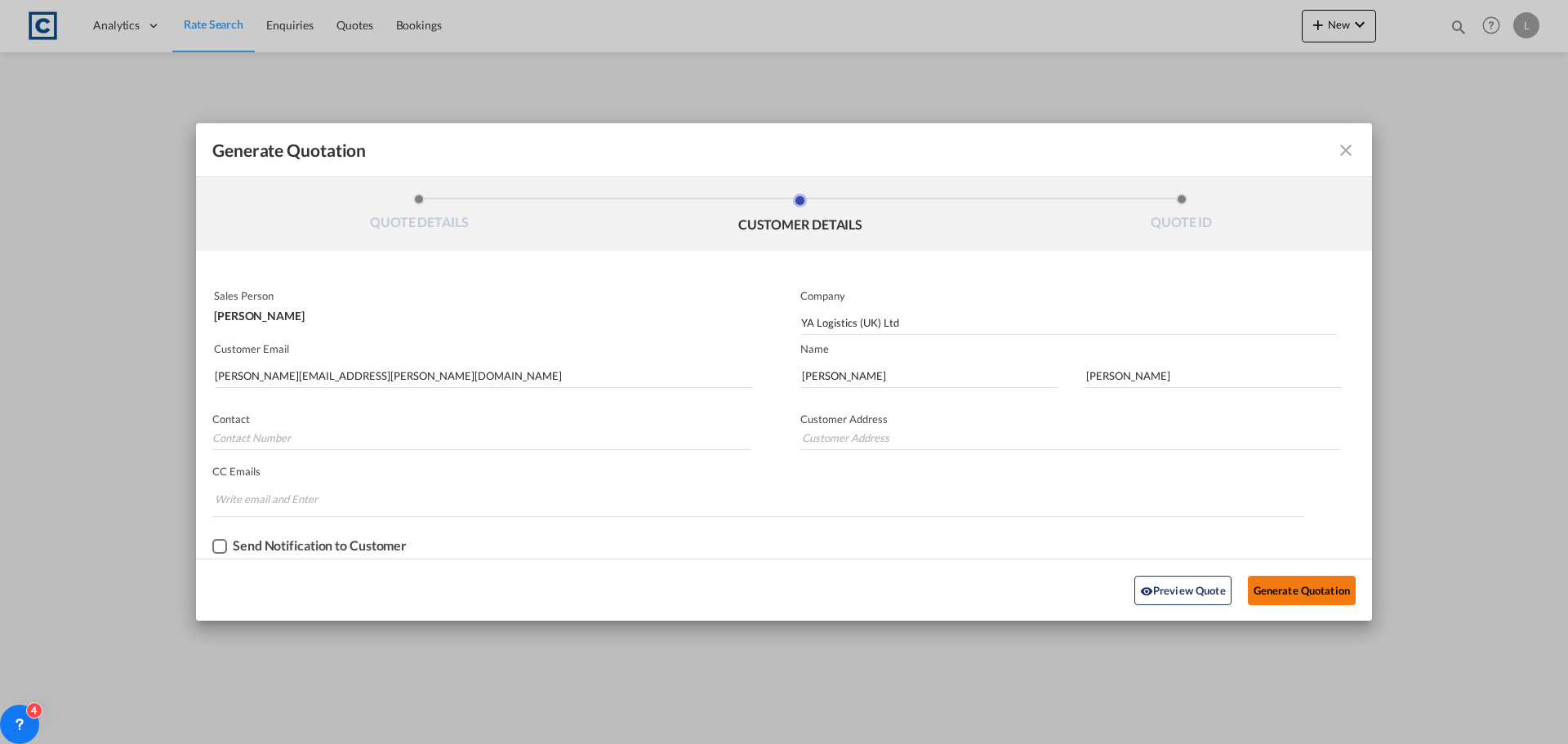
click at [1297, 583] on button "Generate Quotation" at bounding box center [1302, 589] width 108 height 29
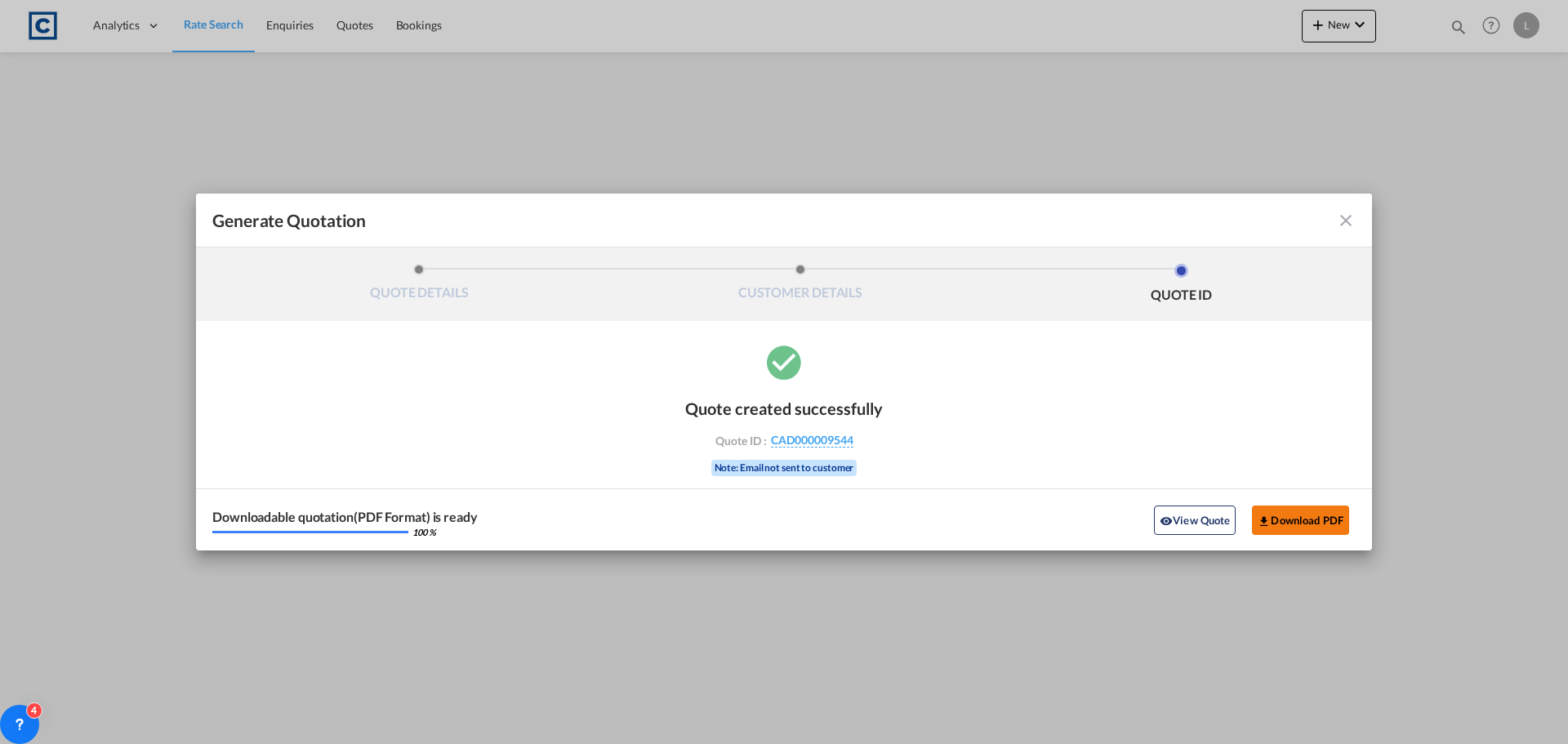
click at [1291, 514] on button "Download PDF" at bounding box center [1301, 519] width 98 height 29
click at [1345, 219] on md-icon "icon-close fg-AAA8AD cursor m-0" at bounding box center [1346, 220] width 19 height 19
